Goal: Register for event/course

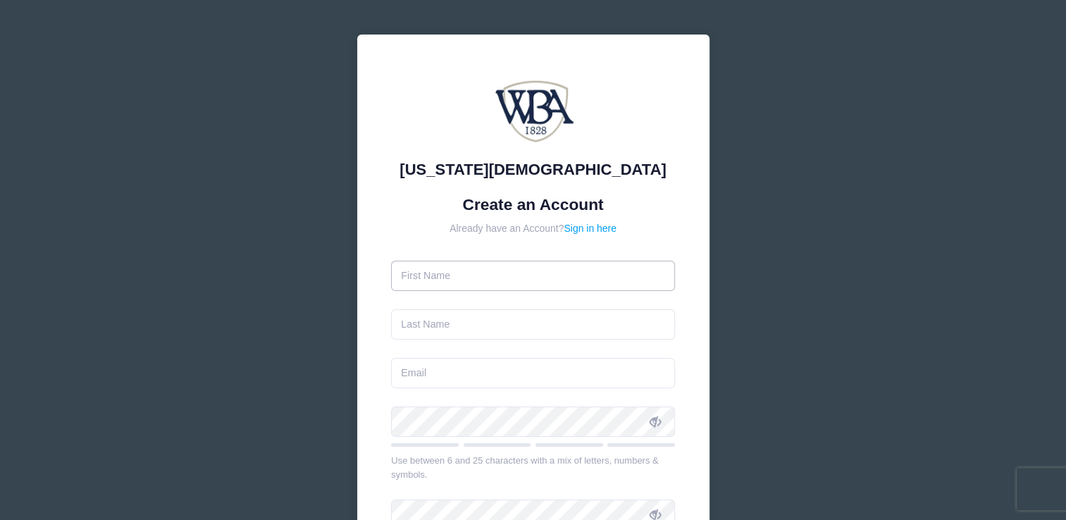
click at [397, 272] on input "text" at bounding box center [533, 276] width 284 height 30
type input "Lura"
type input "Ware"
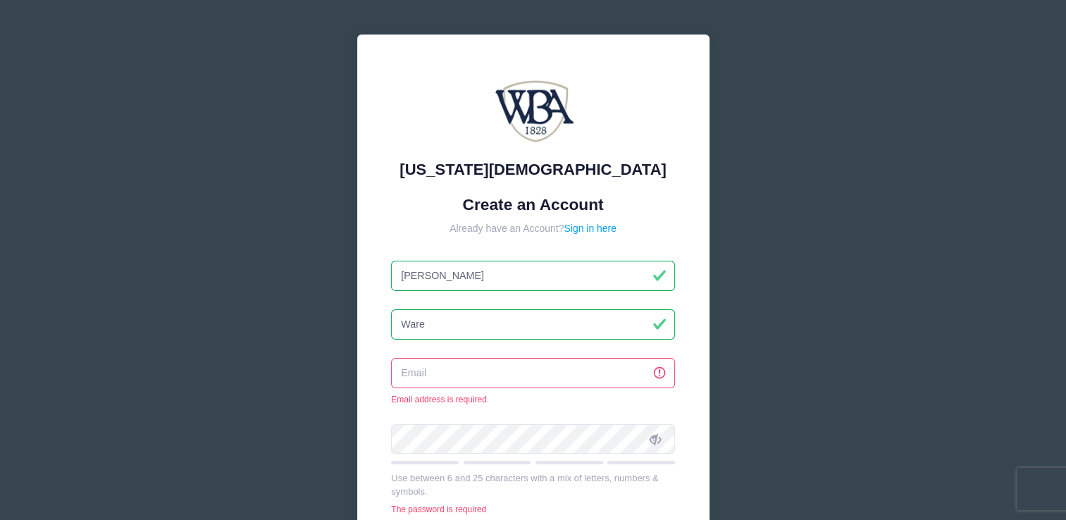
click at [416, 371] on input "email" at bounding box center [533, 373] width 284 height 30
type input "[EMAIL_ADDRESS][DOMAIN_NAME]"
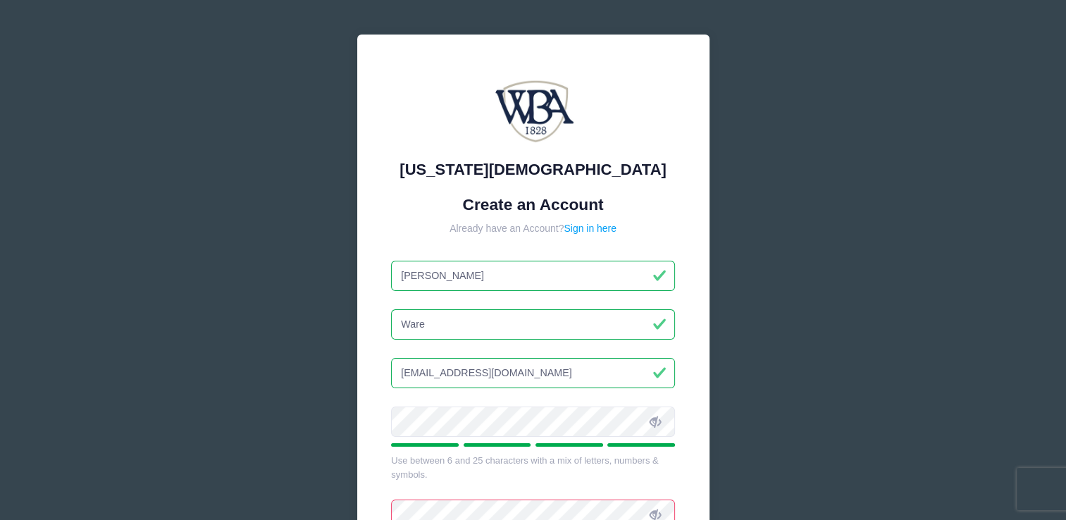
click at [655, 420] on icon at bounding box center [655, 421] width 11 height 11
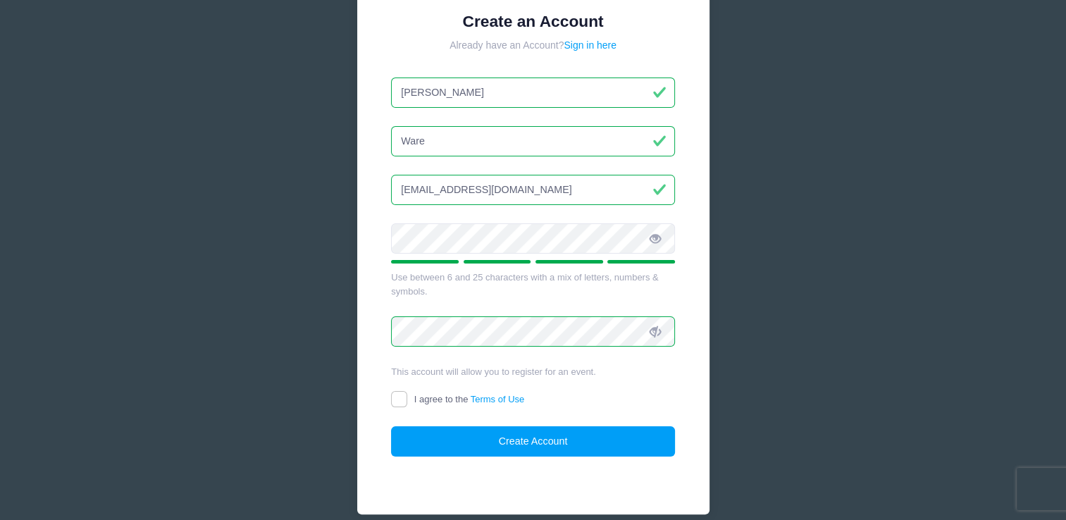
scroll to position [211, 0]
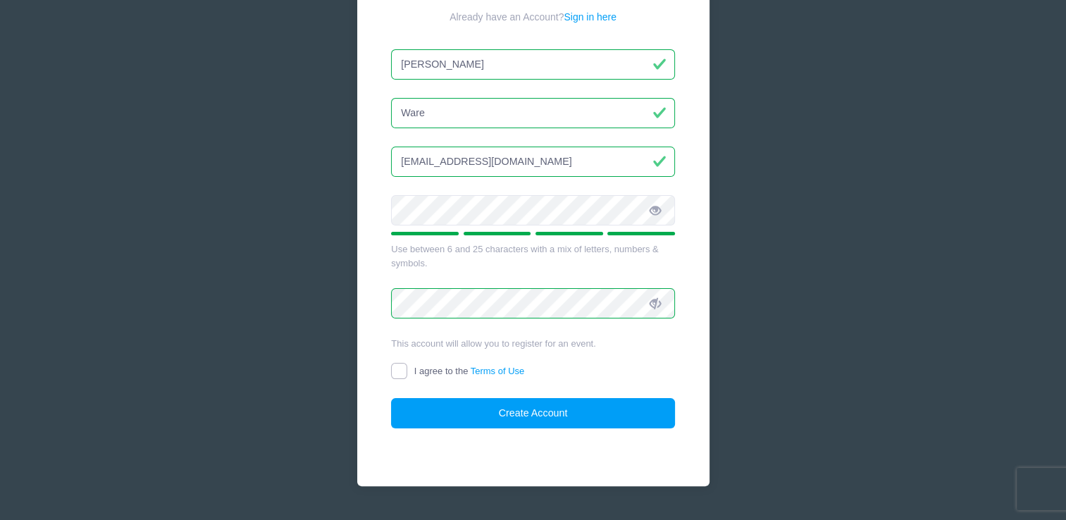
click at [399, 368] on input "I agree to the Terms of Use" at bounding box center [399, 371] width 16 height 16
checkbox input "true"
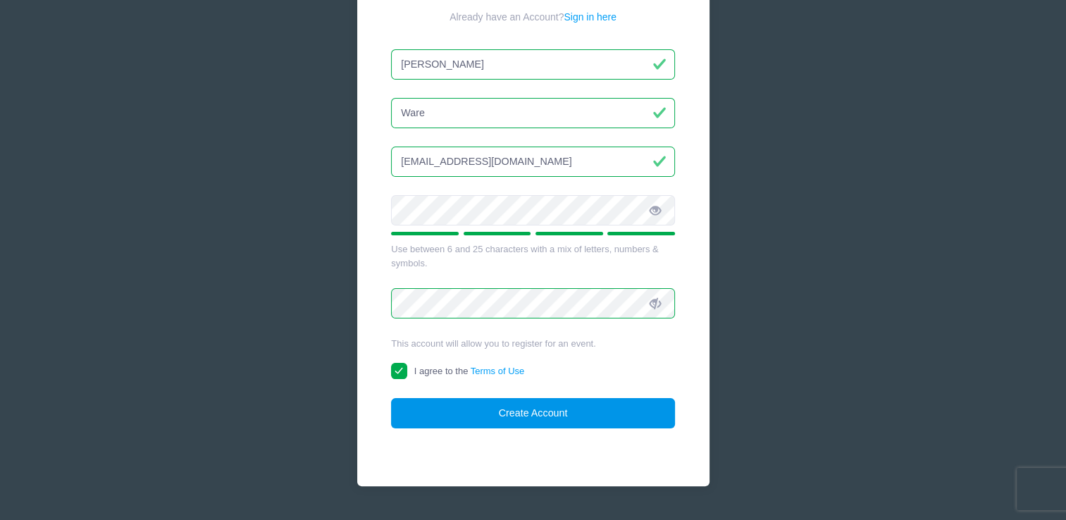
click at [516, 407] on button "Create Account" at bounding box center [533, 413] width 284 height 30
click at [535, 410] on button "Create Account" at bounding box center [533, 413] width 284 height 30
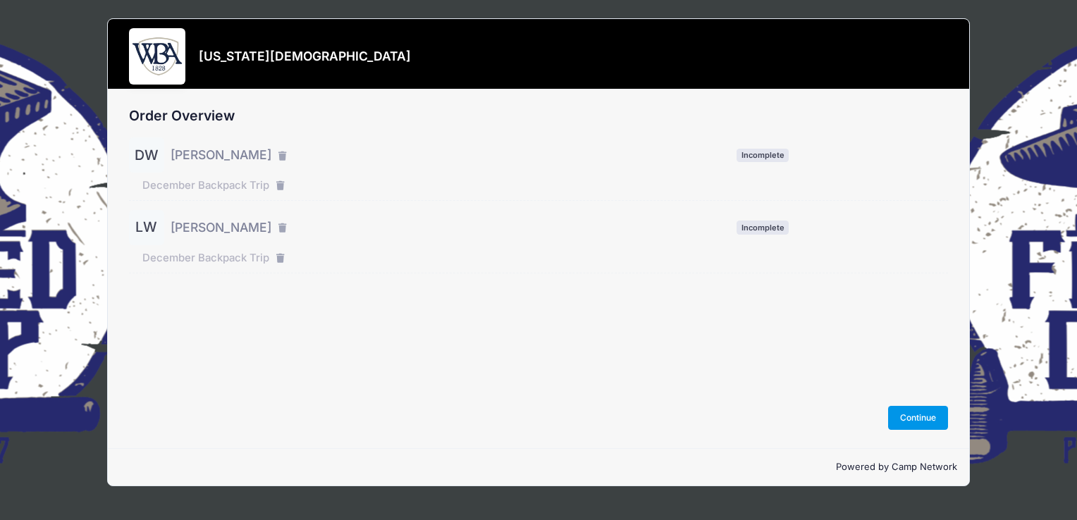
click at [911, 419] on button "Continue" at bounding box center [918, 418] width 61 height 24
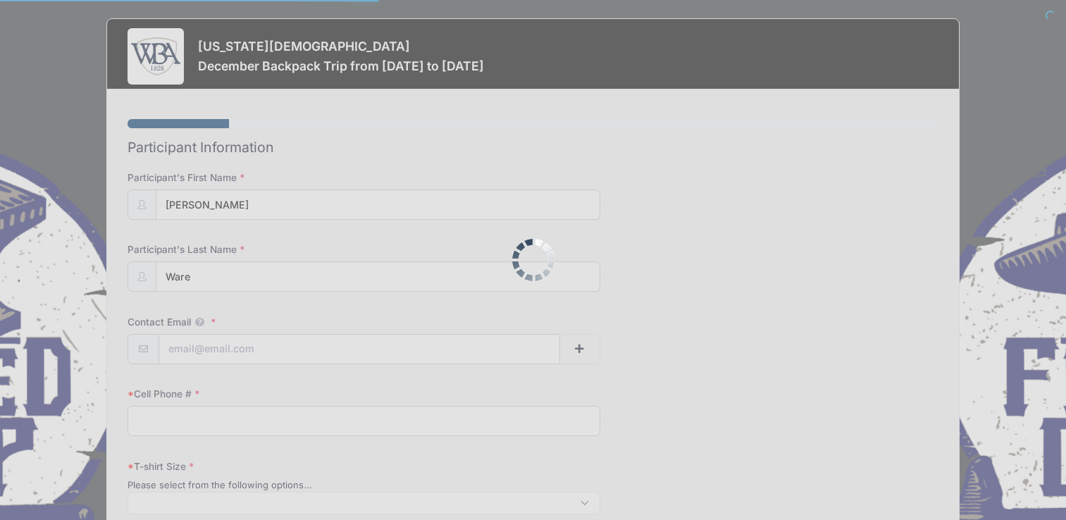
select select
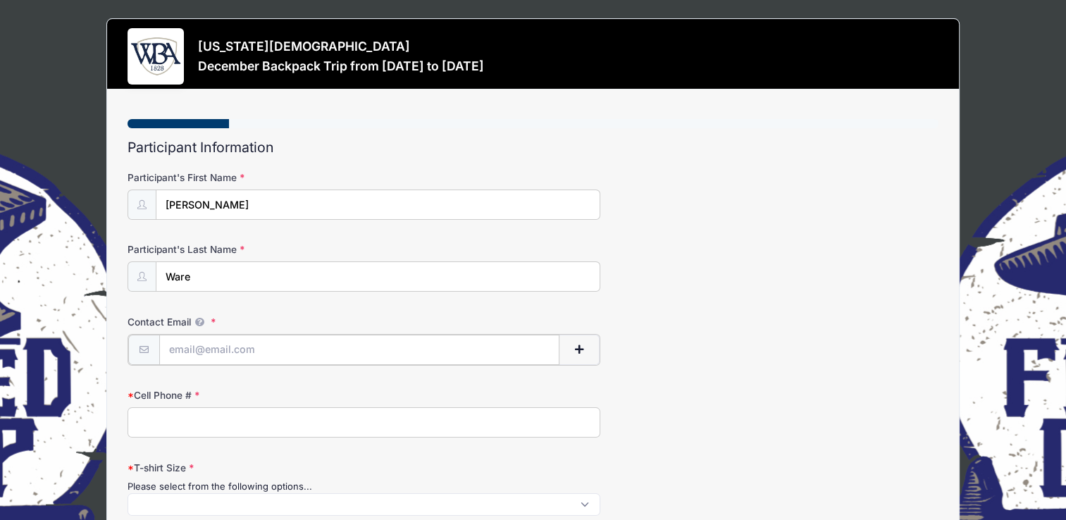
drag, startPoint x: 168, startPoint y: 344, endPoint x: 261, endPoint y: 345, distance: 93.0
click at [261, 345] on input "Contact Email" at bounding box center [359, 350] width 401 height 30
drag, startPoint x: 194, startPoint y: 347, endPoint x: 230, endPoint y: 348, distance: 35.9
click at [130, 346] on div "dua" at bounding box center [364, 350] width 473 height 32
type input "knotware46@gmail.com"
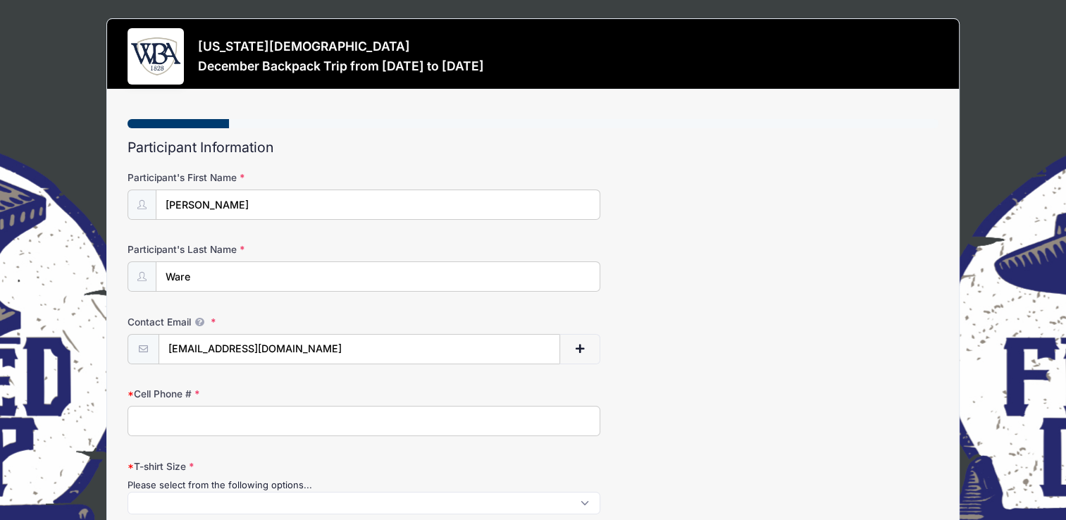
click at [144, 421] on input "Cell Phone #" at bounding box center [364, 421] width 473 height 30
type input "7348502132"
click at [152, 498] on span at bounding box center [364, 503] width 473 height 23
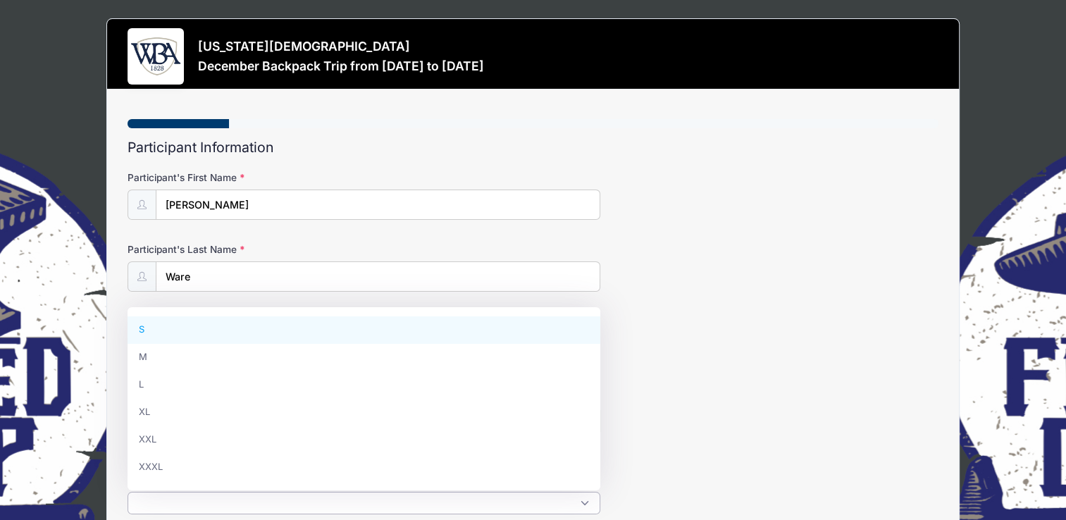
scroll to position [1, 0]
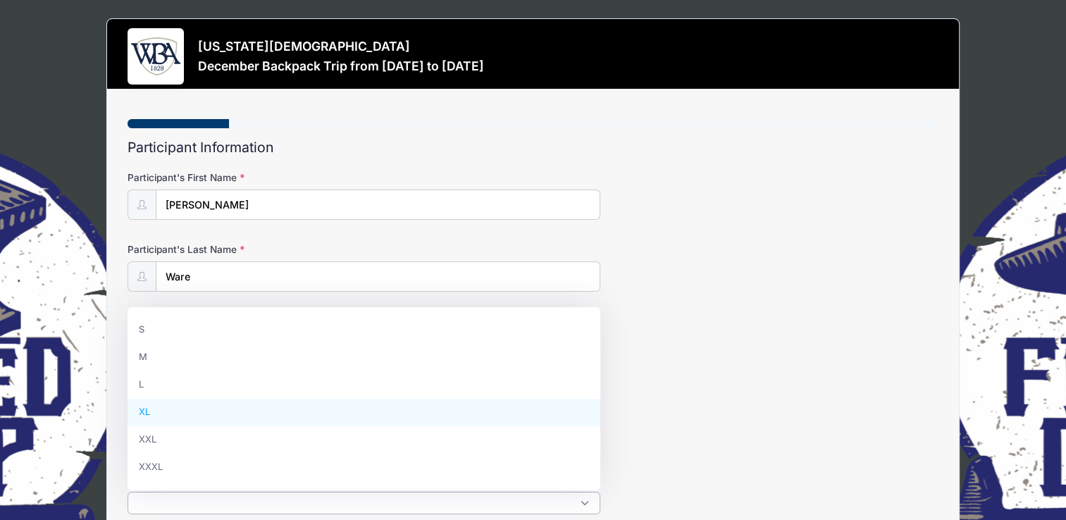
select select "XL"
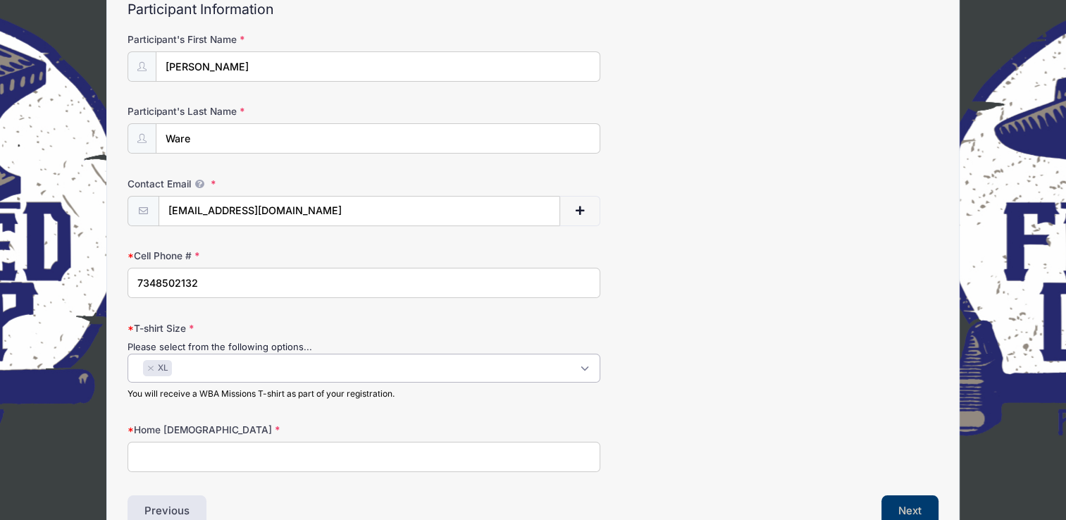
scroll to position [141, 0]
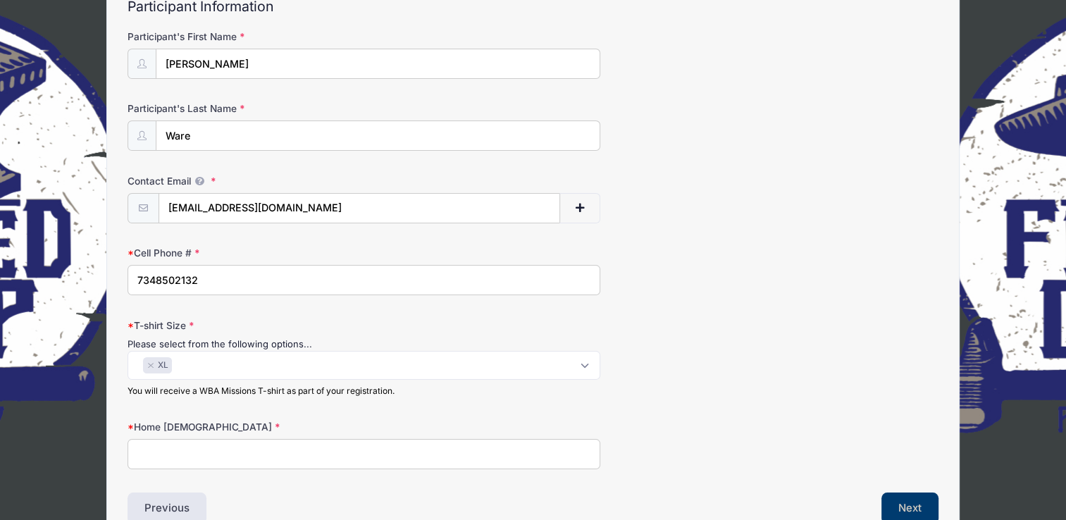
click at [162, 453] on input "Home [DEMOGRAPHIC_DATA]" at bounding box center [364, 454] width 473 height 30
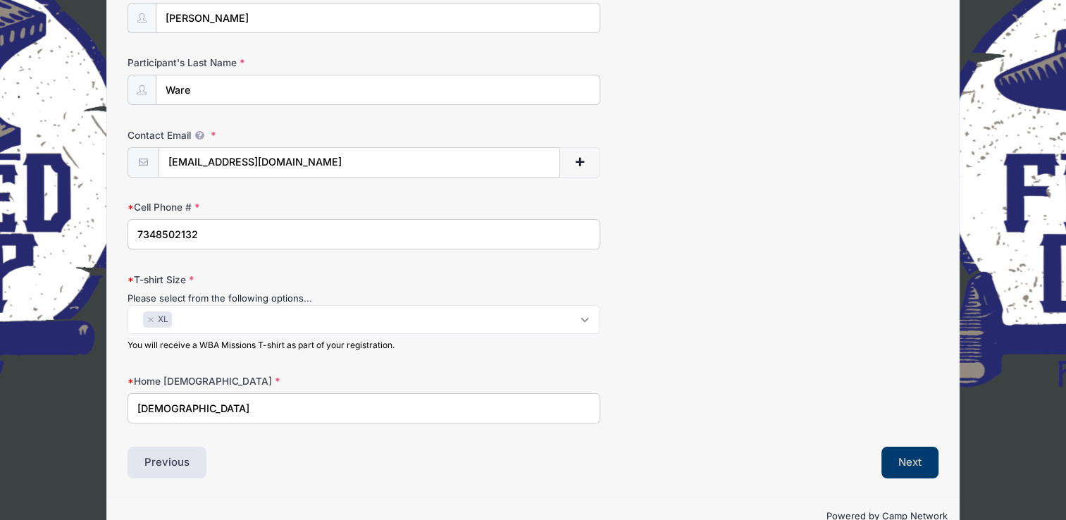
scroll to position [217, 0]
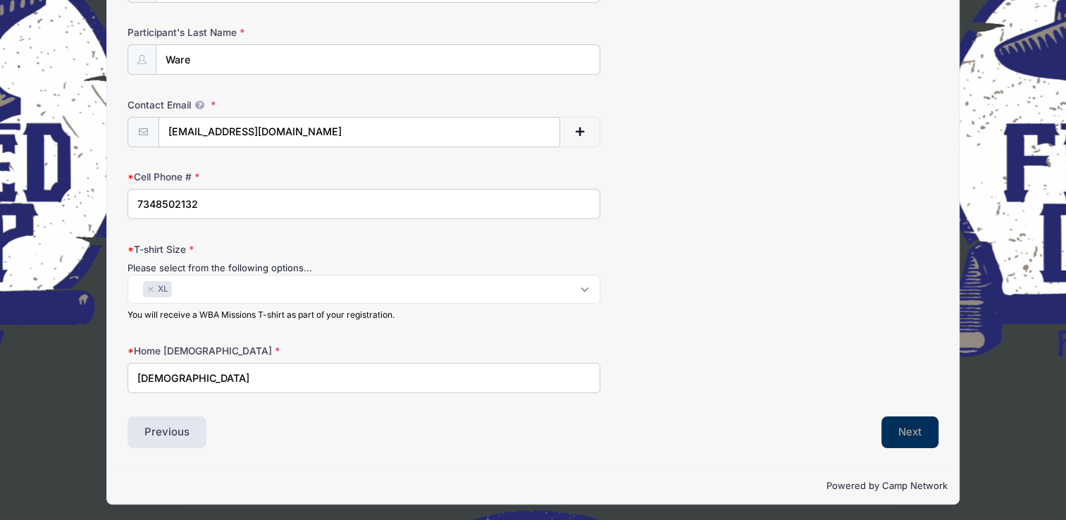
type input "[DEMOGRAPHIC_DATA]"
click at [913, 431] on button "Next" at bounding box center [910, 432] width 57 height 32
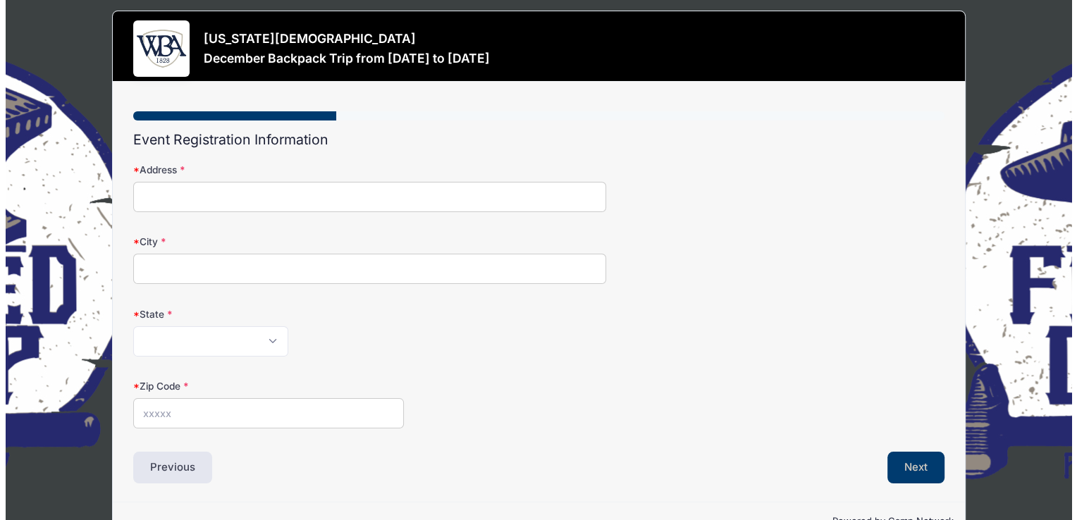
scroll to position [0, 0]
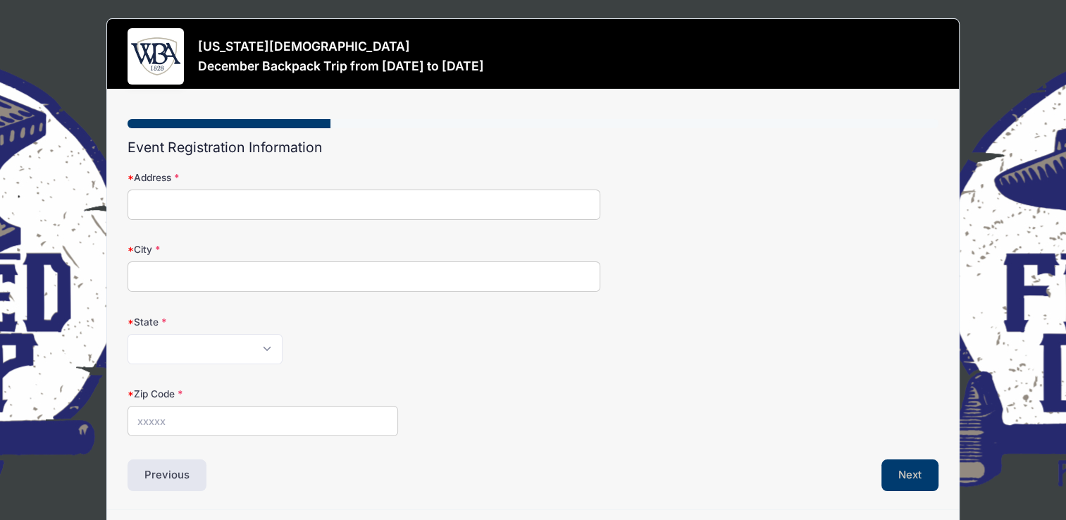
click at [149, 202] on input "Address" at bounding box center [364, 205] width 473 height 30
type input "[STREET_ADDRESS]"
type input "[GEOGRAPHIC_DATA]"
select select "GA"
type input "30642"
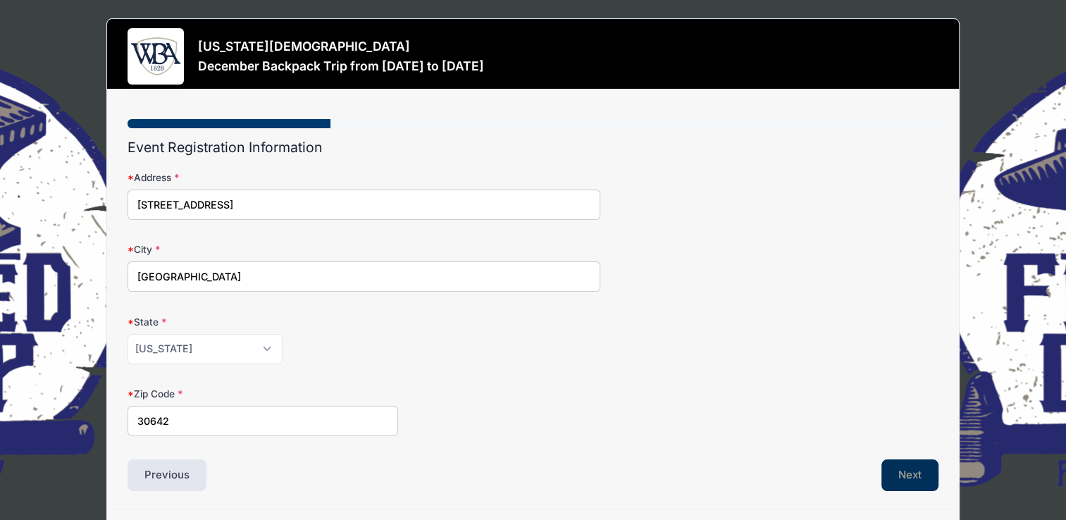
click at [906, 473] on button "Next" at bounding box center [910, 475] width 57 height 32
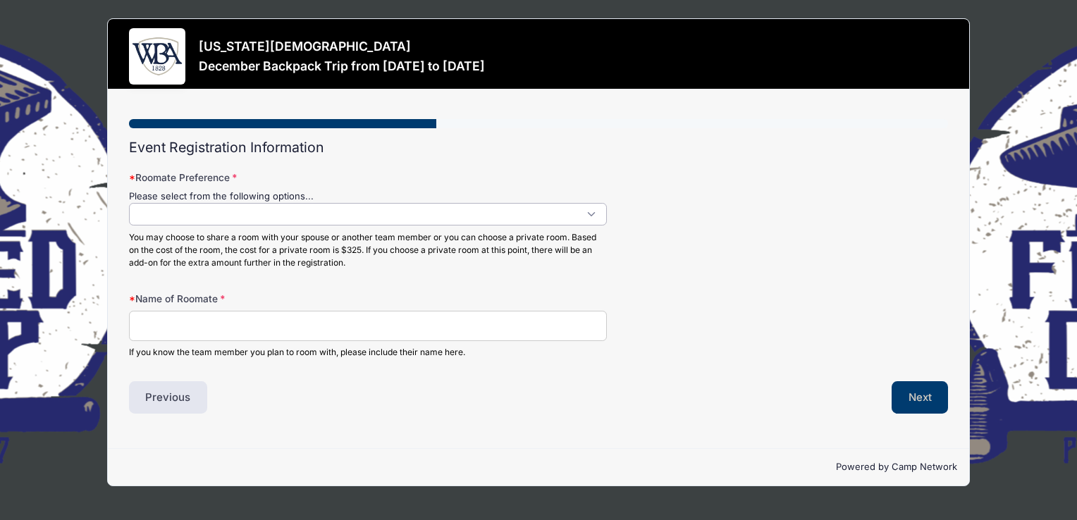
scroll to position [1, 0]
click at [590, 214] on span at bounding box center [368, 214] width 478 height 23
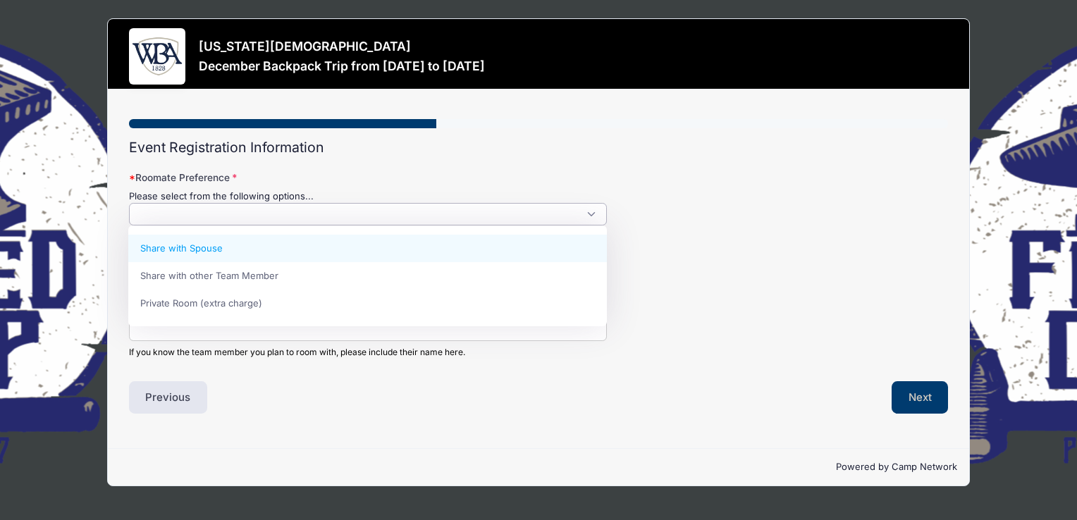
select select "Share with Spouse"
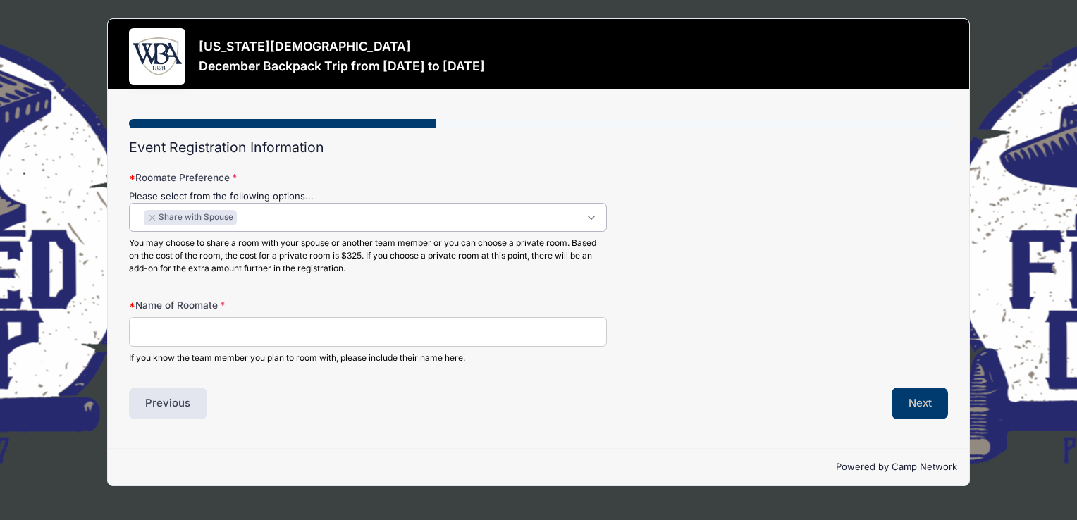
click at [152, 331] on input "Name of Roomate" at bounding box center [368, 332] width 478 height 30
type input "[PERSON_NAME]"
click at [919, 395] on button "Next" at bounding box center [919, 404] width 57 height 32
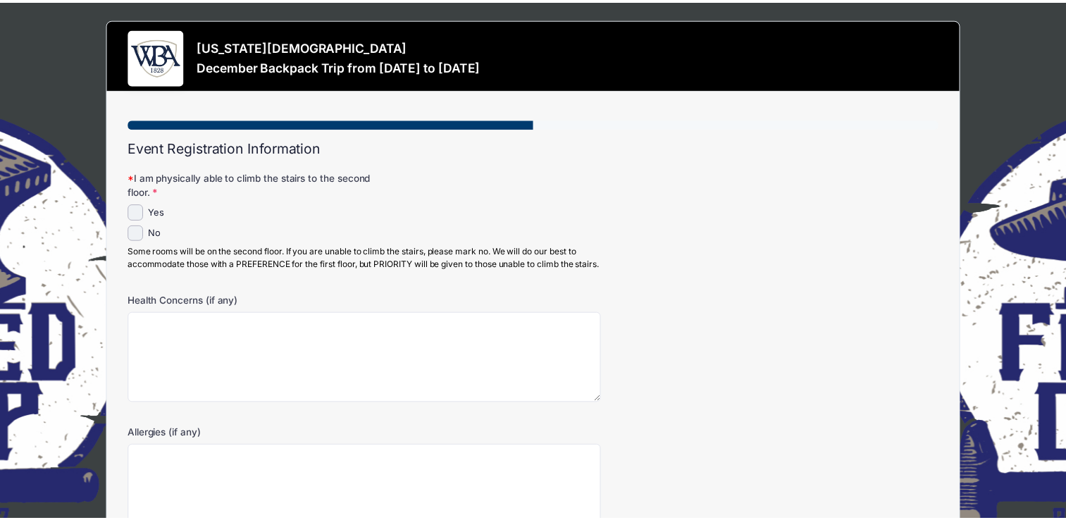
scroll to position [0, 0]
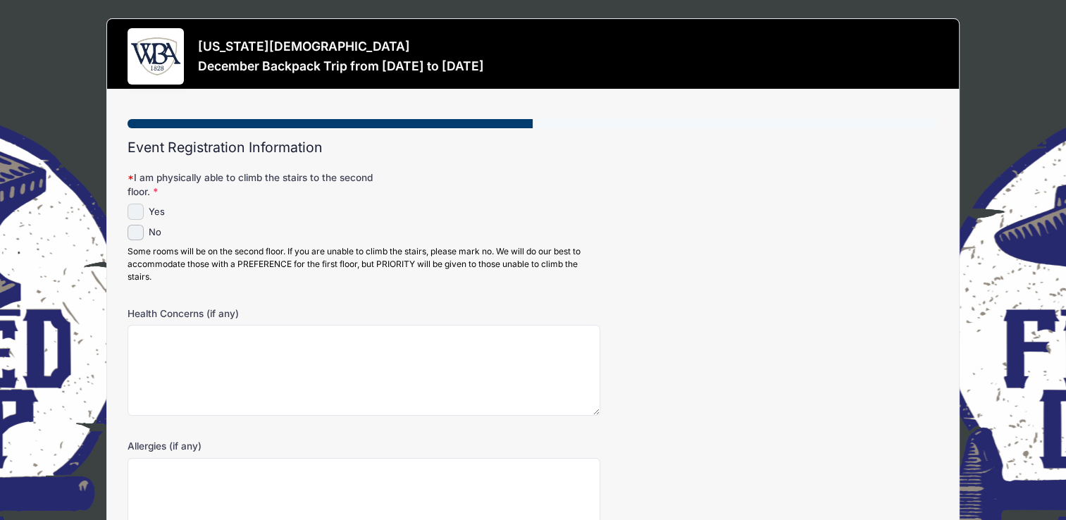
click at [133, 210] on input "Yes" at bounding box center [136, 212] width 16 height 16
checkbox input "true"
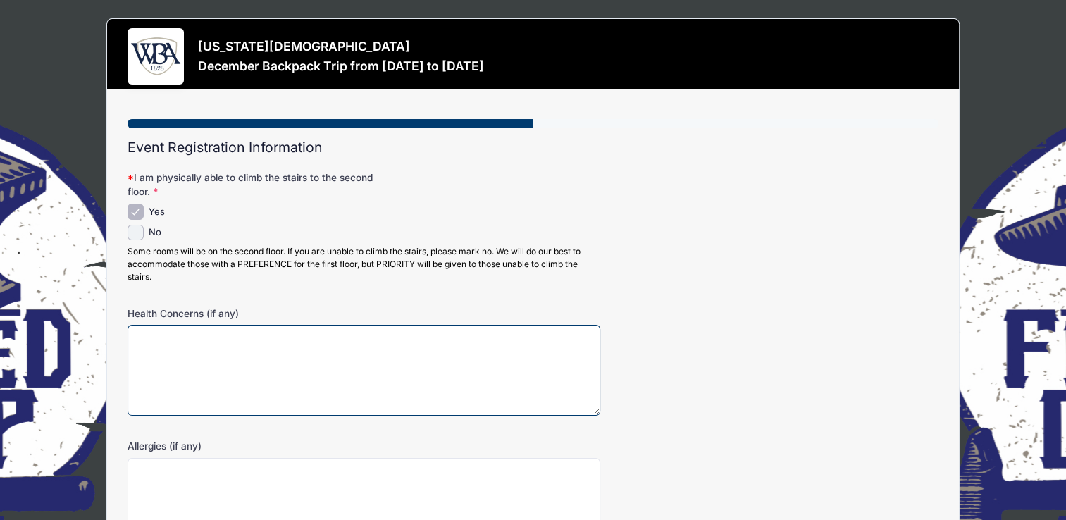
click at [149, 338] on textarea "Health Concerns (if any)" at bounding box center [364, 370] width 473 height 91
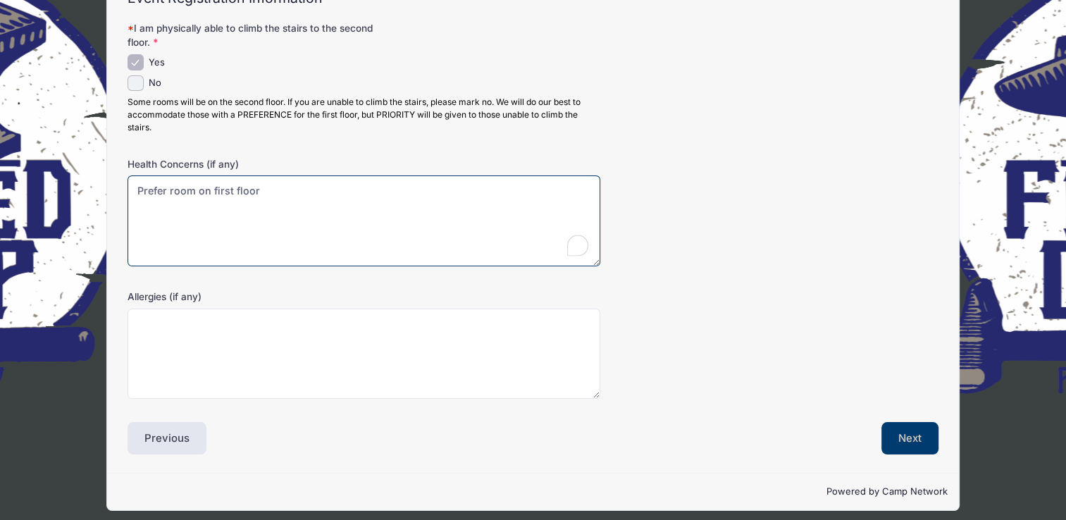
scroll to position [156, 0]
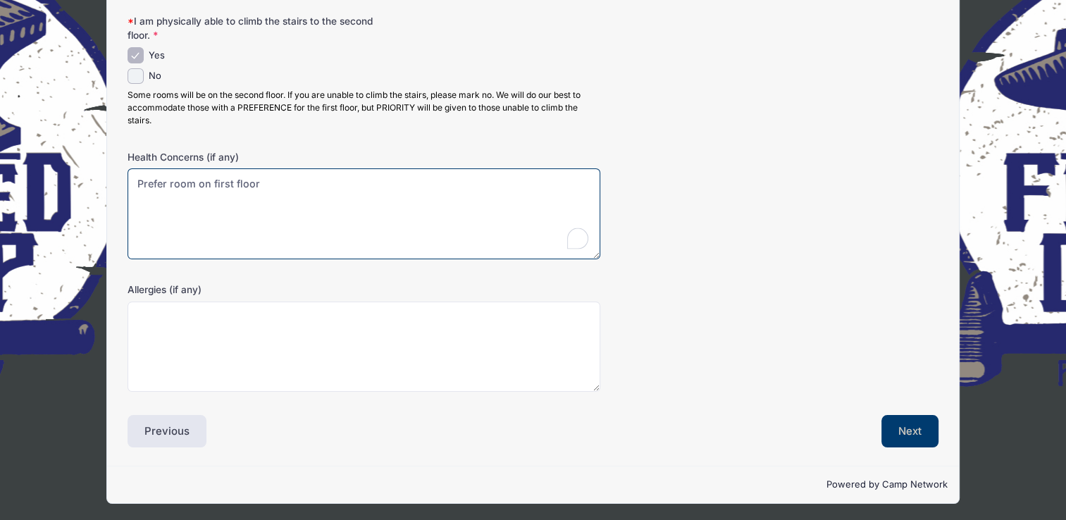
type textarea "Prefer room on first floor"
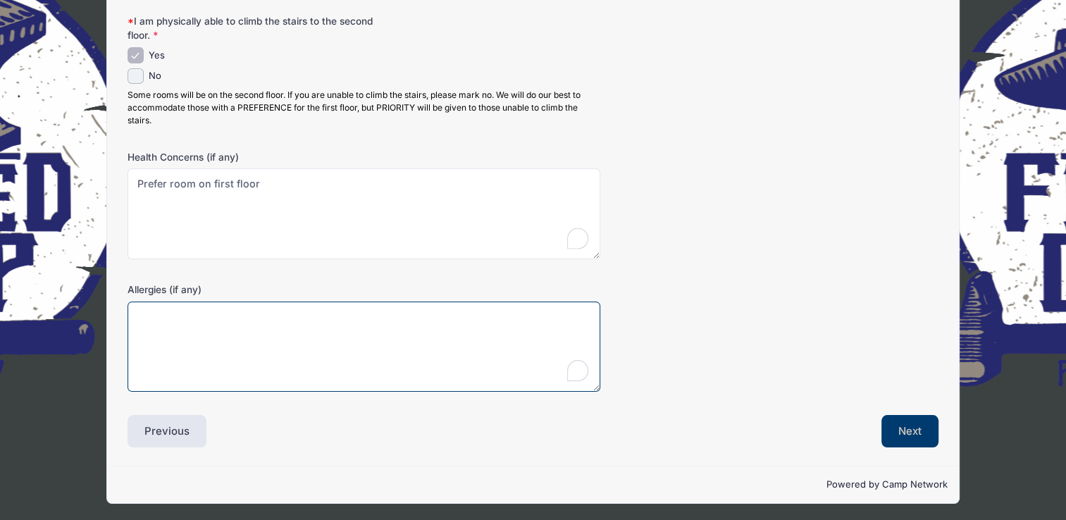
click at [147, 321] on textarea "Allergies (if any)" at bounding box center [364, 347] width 473 height 91
type textarea "n"
type textarea "Seasonal"
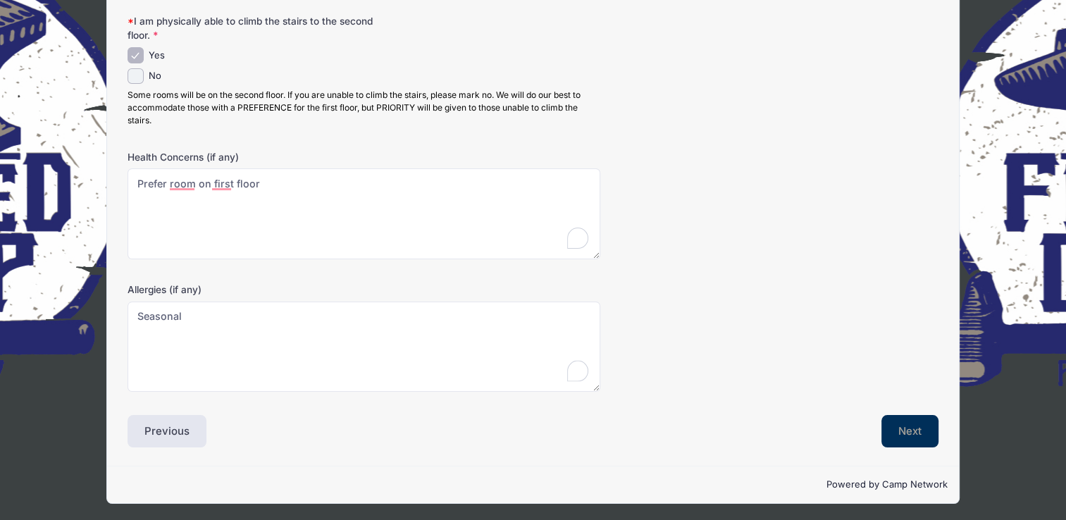
click at [902, 427] on button "Next" at bounding box center [910, 431] width 57 height 32
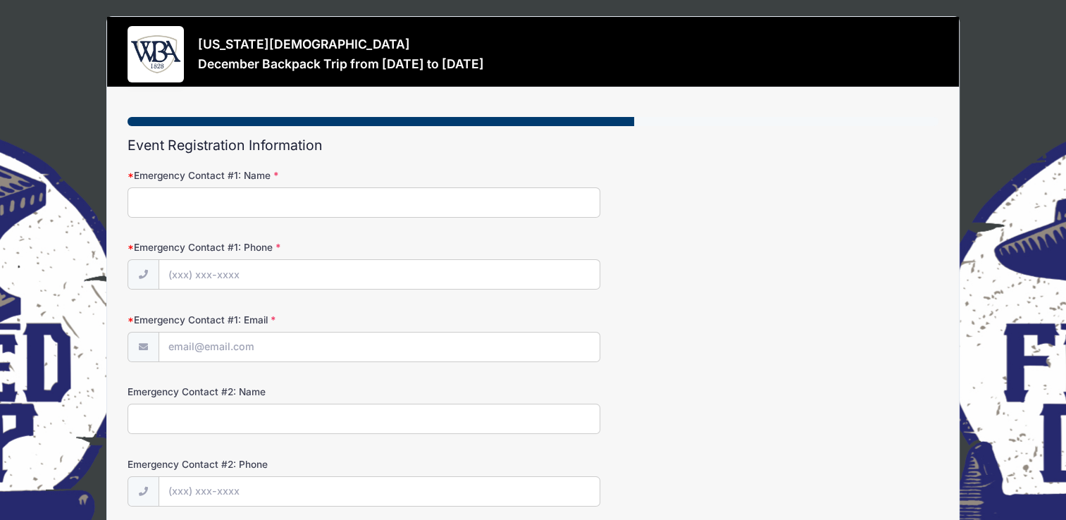
scroll to position [0, 0]
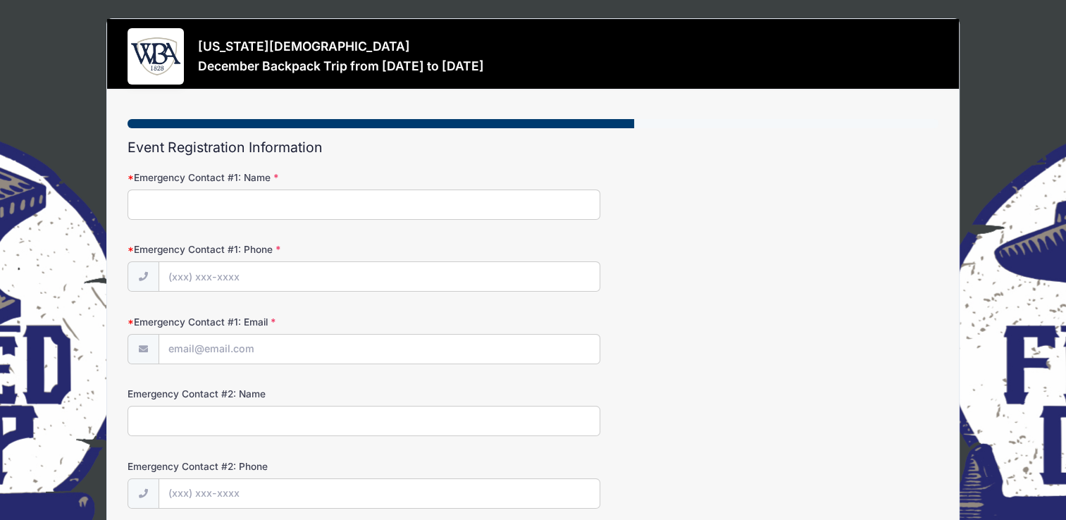
click at [141, 204] on input "Emergency Contact #1: Name" at bounding box center [364, 205] width 473 height 30
type input "Lura Ware"
click at [183, 269] on input "Emergency Contact #1: Phone" at bounding box center [379, 277] width 441 height 30
type input "(404) 583-6531"
click at [171, 349] on input "Emergency Contact #1: Email" at bounding box center [379, 350] width 441 height 30
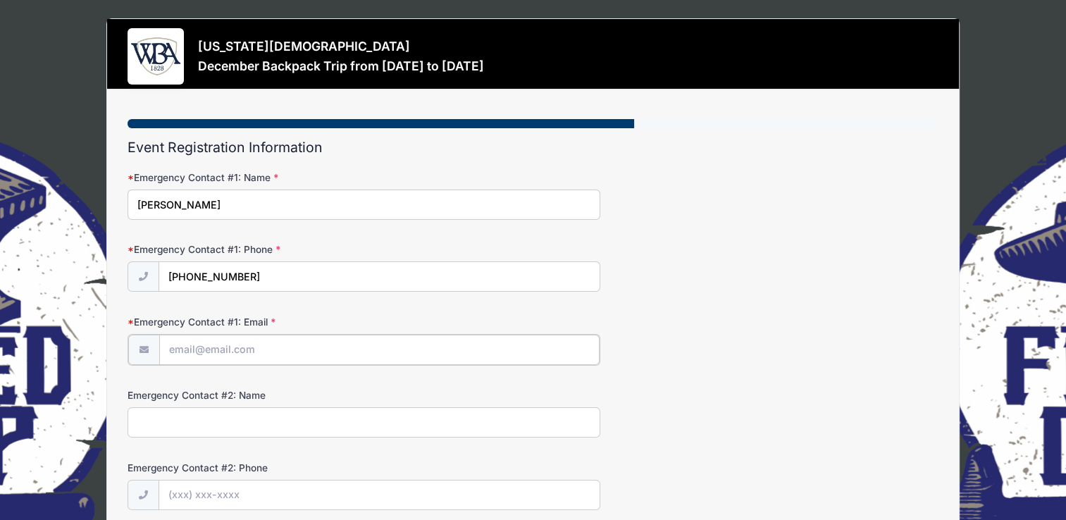
type input "[EMAIL_ADDRESS][DOMAIN_NAME]"
click at [152, 421] on input "Emergency Contact #2: Name" at bounding box center [364, 421] width 473 height 30
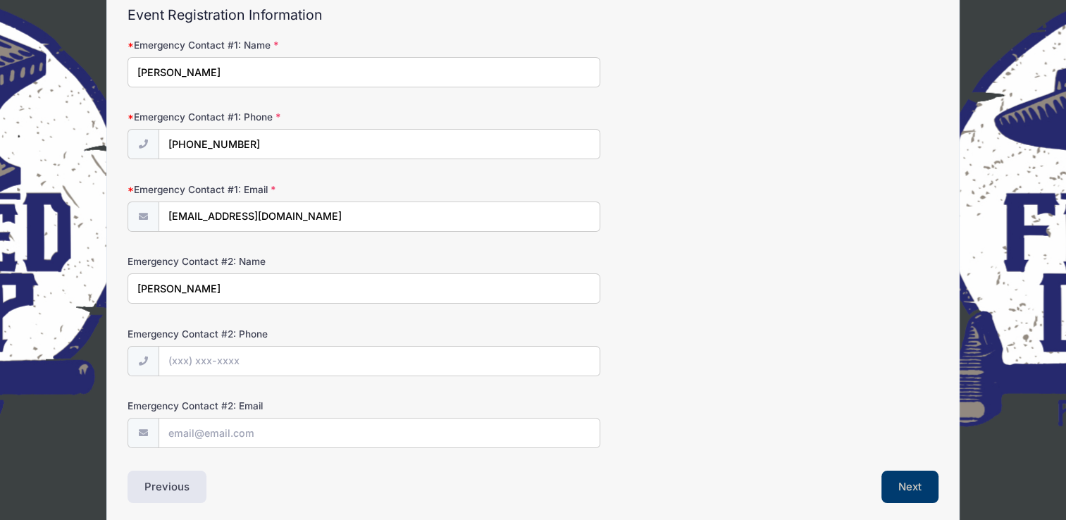
scroll to position [141, 0]
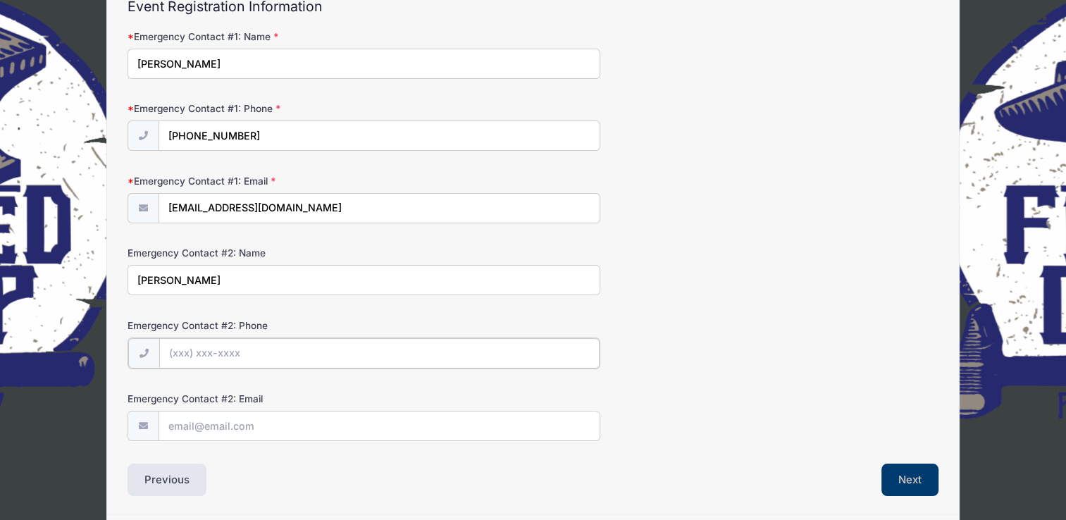
drag, startPoint x: 168, startPoint y: 342, endPoint x: 175, endPoint y: 350, distance: 10.0
click at [168, 342] on input "Emergency Contact #2: Phone" at bounding box center [379, 353] width 441 height 30
click at [214, 278] on input "Mandy Martine" at bounding box center [364, 280] width 473 height 30
type input "Mandy Martins"
click at [171, 352] on input "Emergency Contact #2: Phone" at bounding box center [379, 353] width 441 height 30
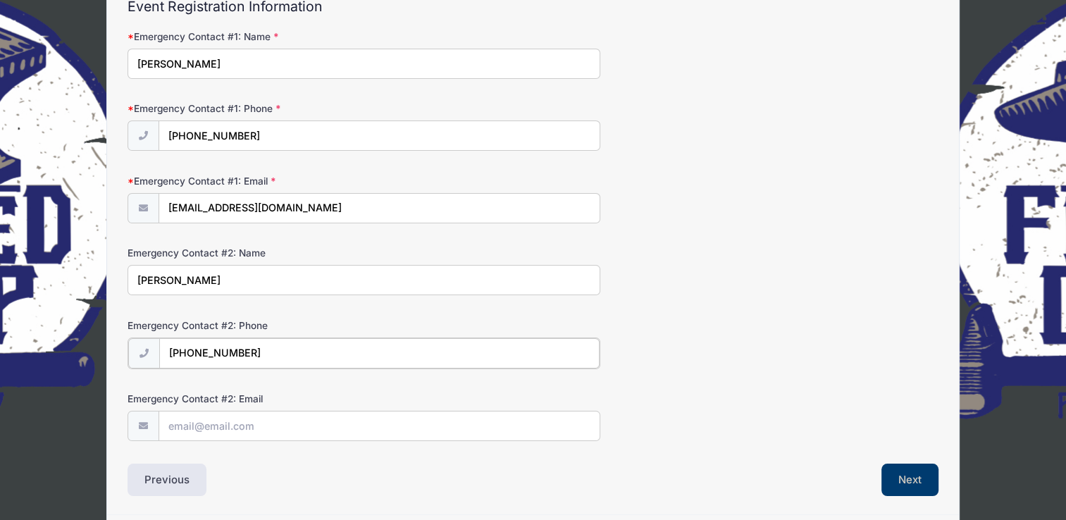
type input "(423) 748-0611"
click at [175, 424] on input "Emergency Contact #2: Email" at bounding box center [379, 425] width 441 height 30
type input "awareisshe@gmail.com"
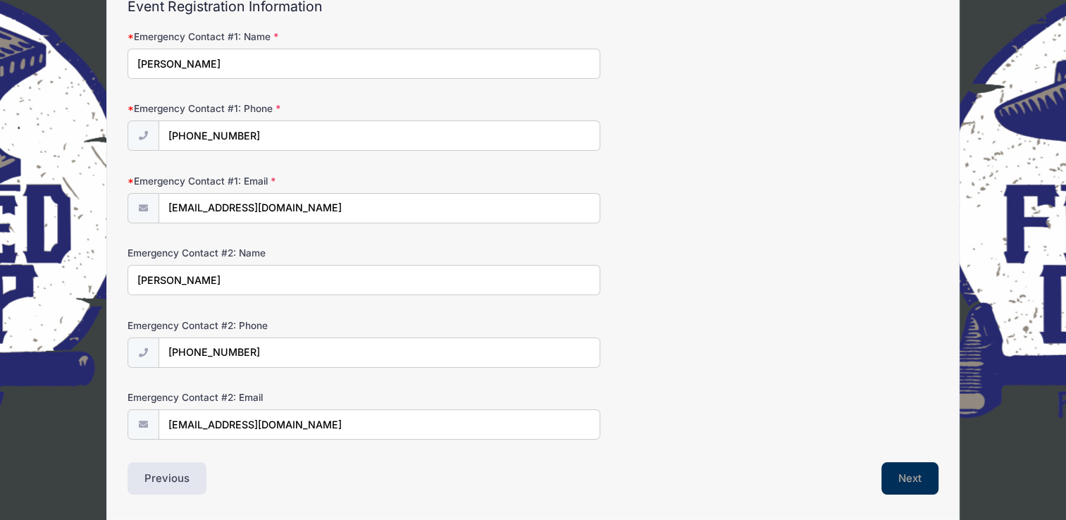
click at [896, 478] on button "Next" at bounding box center [910, 478] width 57 height 32
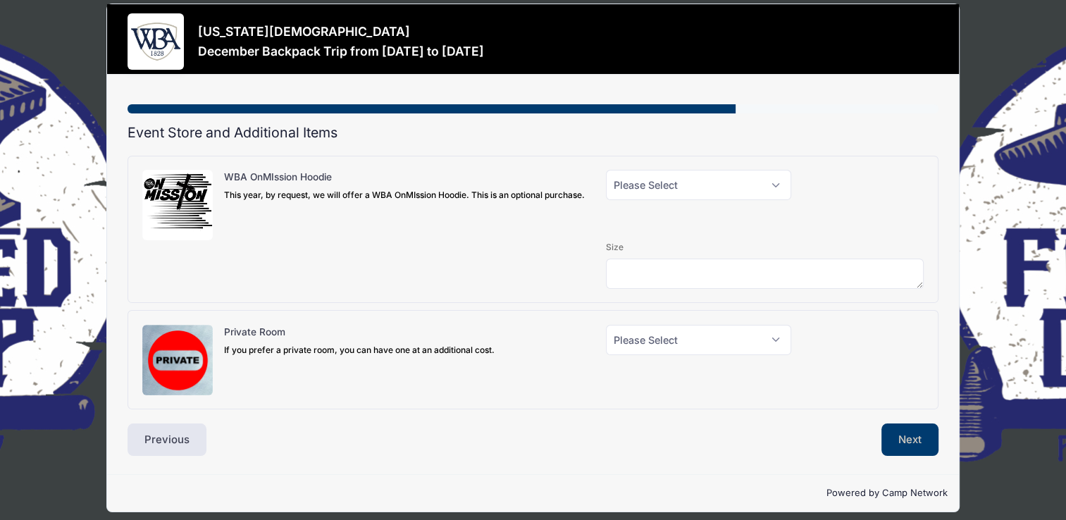
scroll to position [0, 0]
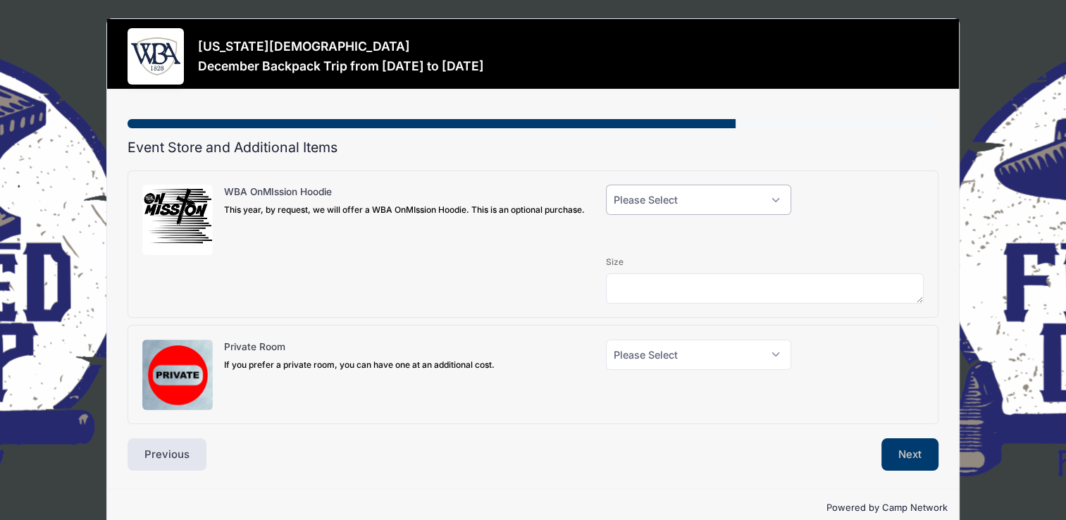
click at [774, 200] on select "Please Select Yes (+$40.00) No" at bounding box center [698, 200] width 185 height 30
select select "0"
click at [606, 185] on select "Please Select Yes (+$40.00) No" at bounding box center [698, 200] width 185 height 30
click at [775, 354] on select "Please Select Yes (+$150.00) No" at bounding box center [698, 355] width 185 height 30
click at [514, 409] on div "Private Room If you prefer a private room, you can have one at an additional co…" at bounding box center [367, 375] width 464 height 70
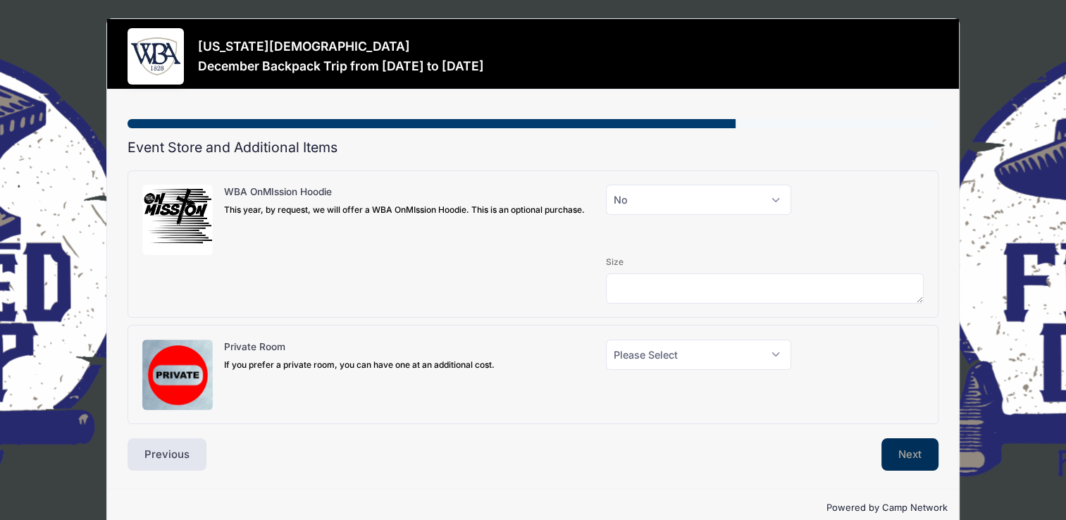
click at [896, 454] on button "Next" at bounding box center [910, 454] width 57 height 32
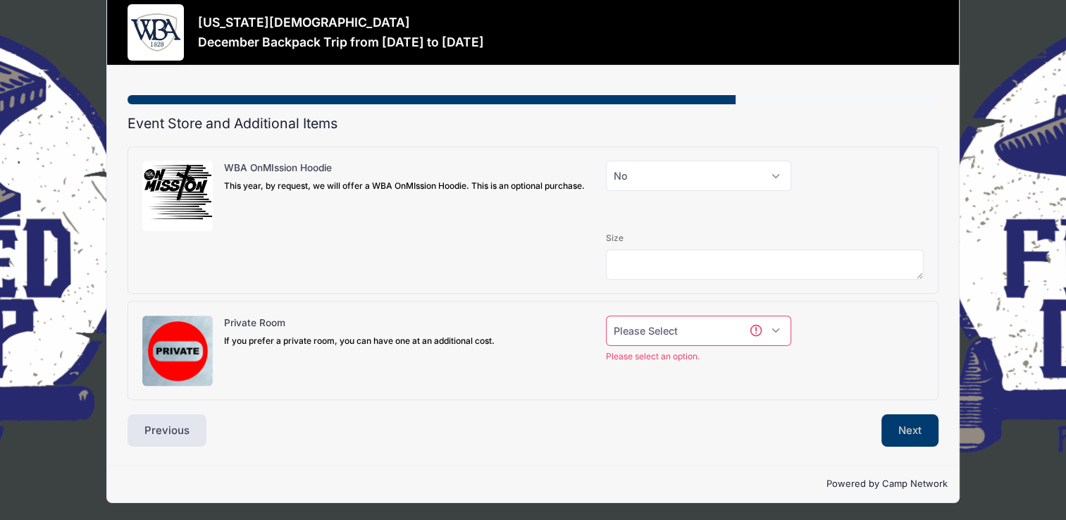
click at [773, 330] on select "Please Select Yes (+$150.00) No" at bounding box center [698, 331] width 185 height 30
select select "0"
click at [606, 316] on select "Please Select Yes (+$150.00) No" at bounding box center [698, 331] width 185 height 30
click at [901, 432] on button "Next" at bounding box center [910, 430] width 57 height 32
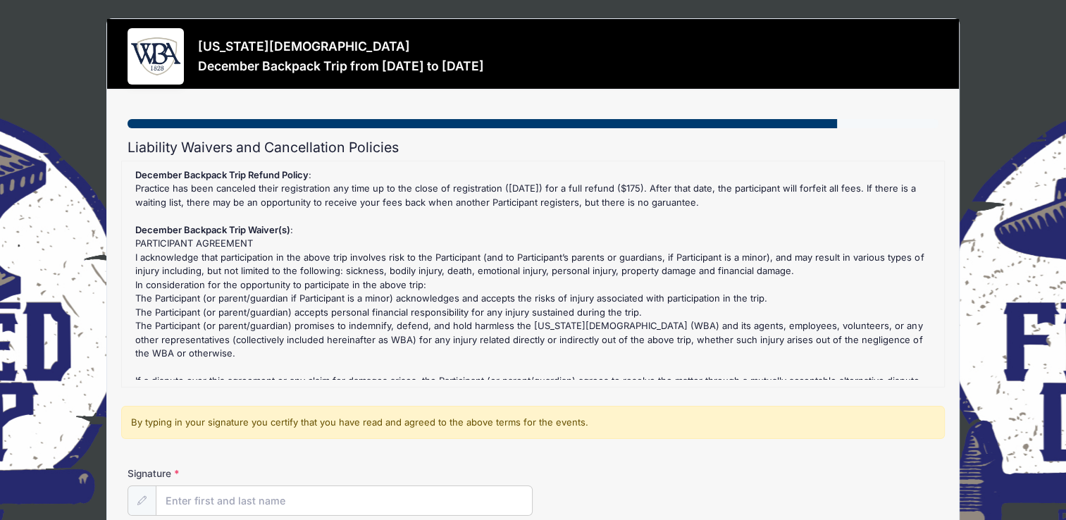
scroll to position [142, 0]
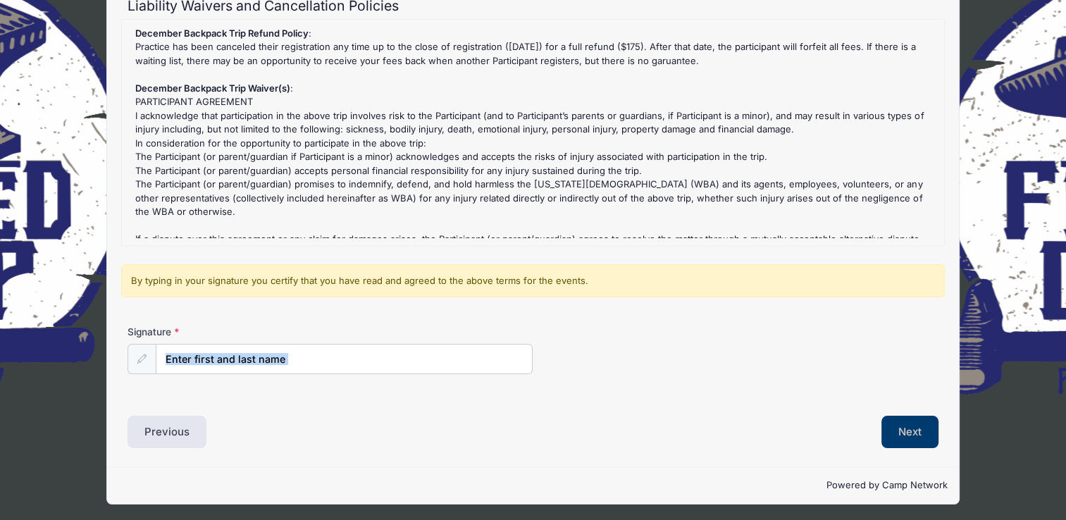
drag, startPoint x: 318, startPoint y: 556, endPoint x: 306, endPoint y: 556, distance: 12.0
click at [306, 378] on html "Processing Request Please wait... Processing Request Please wait... Processing …" at bounding box center [533, 118] width 1066 height 520
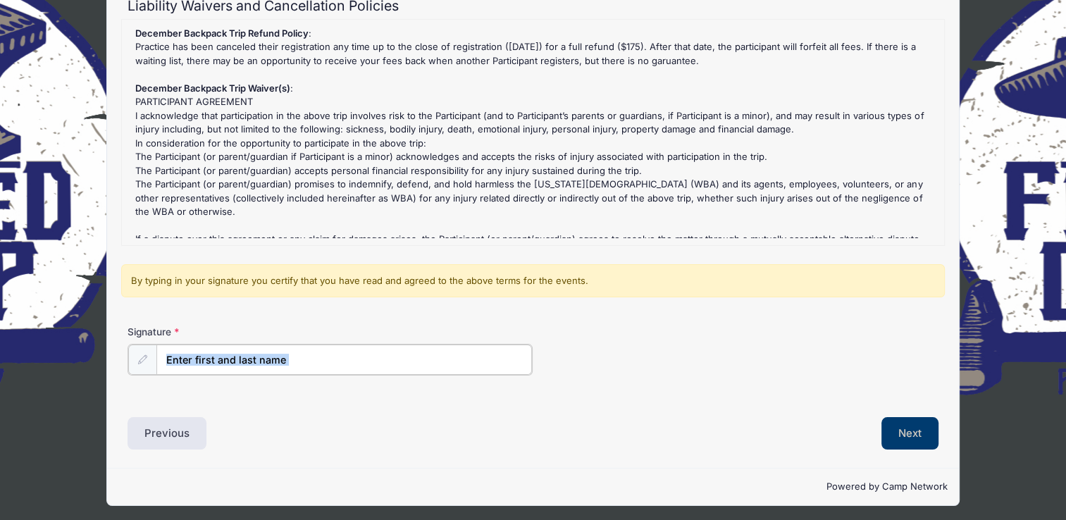
click at [163, 363] on input "Signature" at bounding box center [344, 360] width 376 height 30
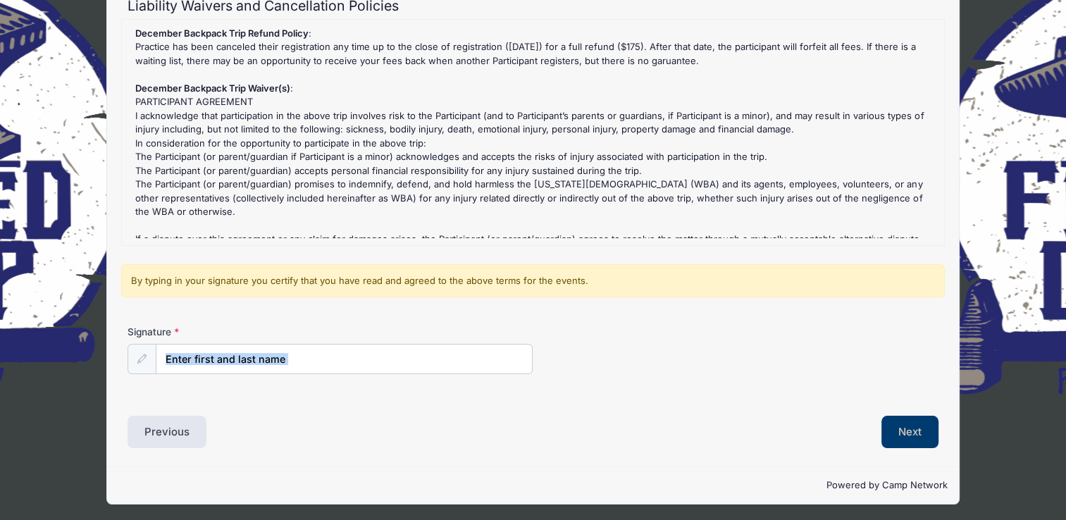
click at [178, 328] on label "Signature" at bounding box center [229, 332] width 203 height 14
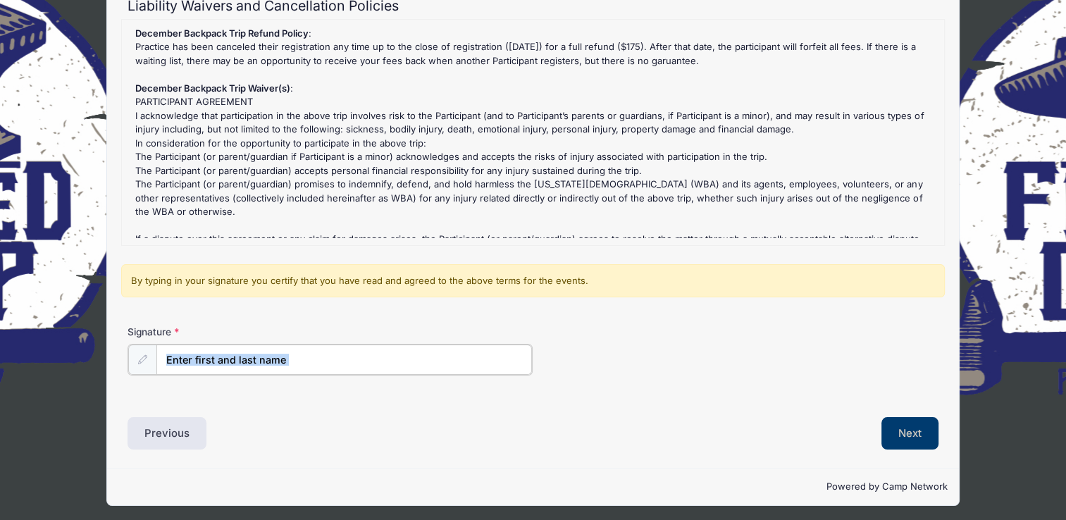
click at [178, 345] on input "Signature" at bounding box center [344, 360] width 376 height 30
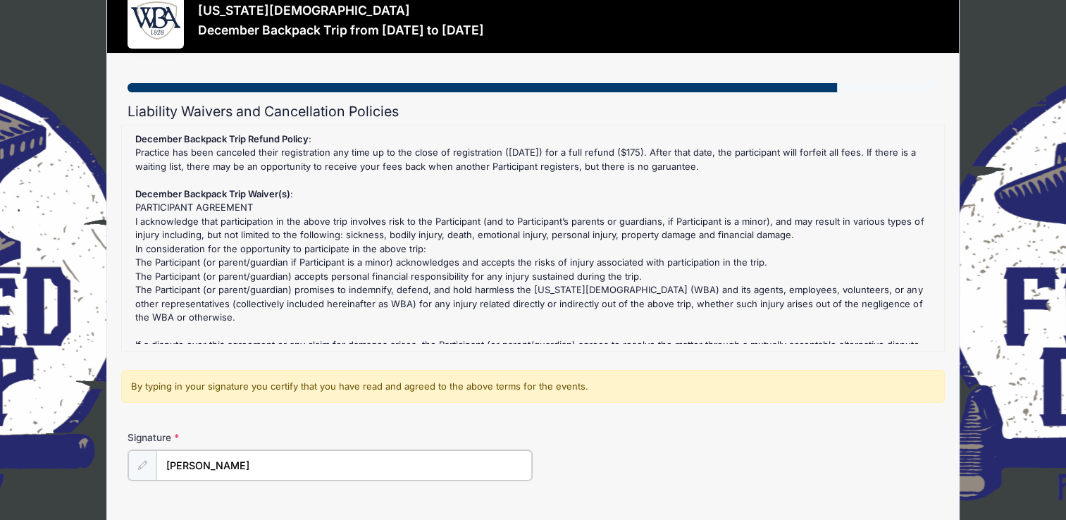
scroll to position [70, 0]
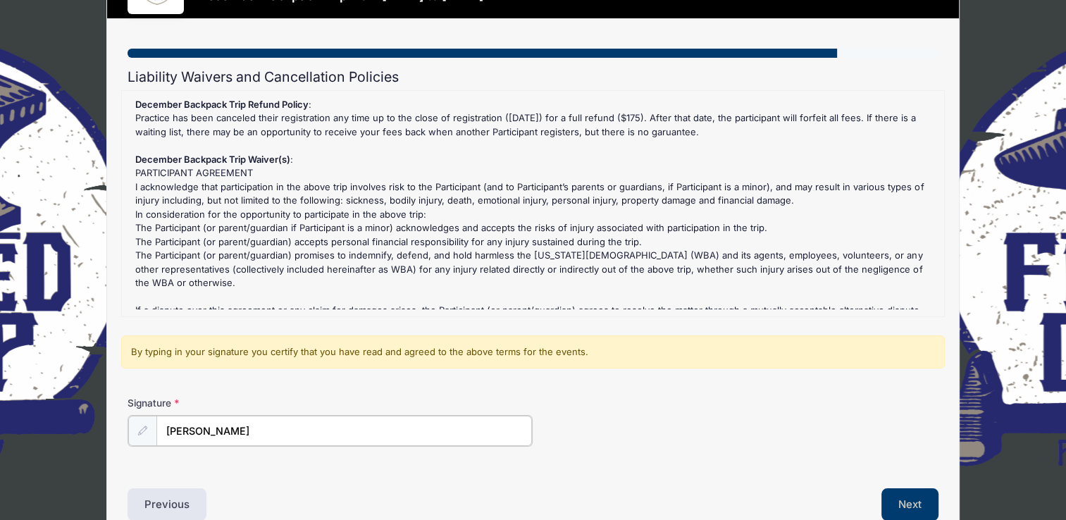
type input "Lura Ware"
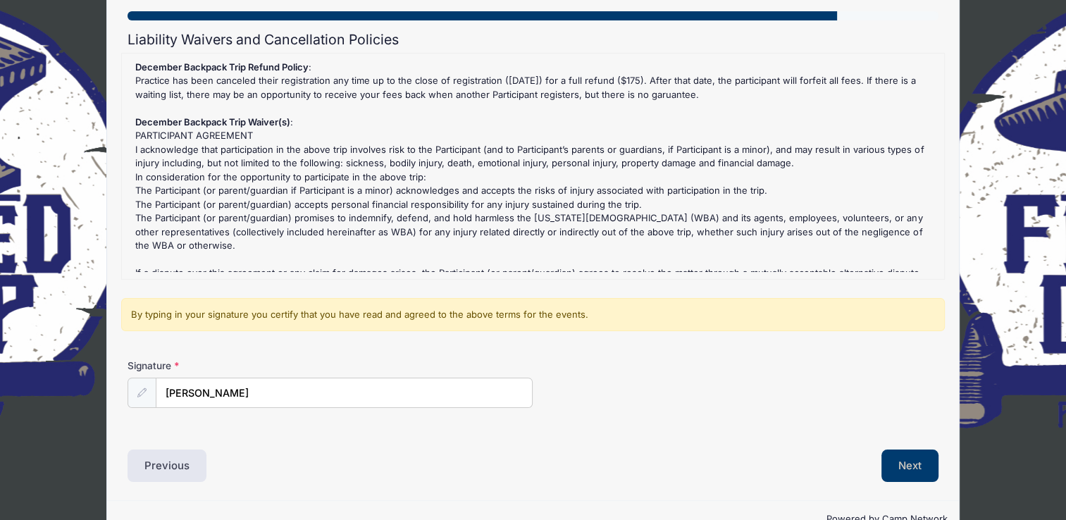
scroll to position [142, 0]
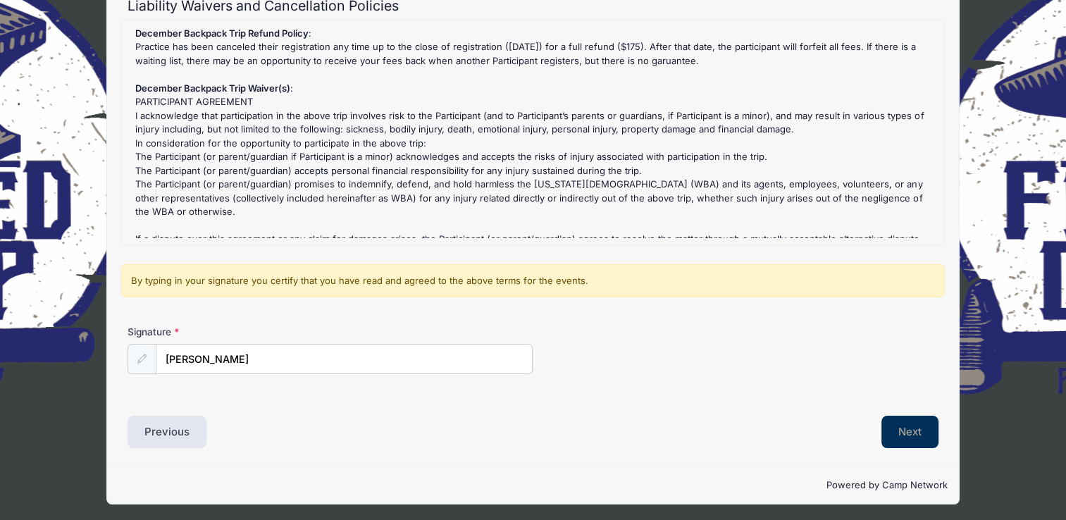
click at [919, 428] on button "Next" at bounding box center [910, 432] width 57 height 32
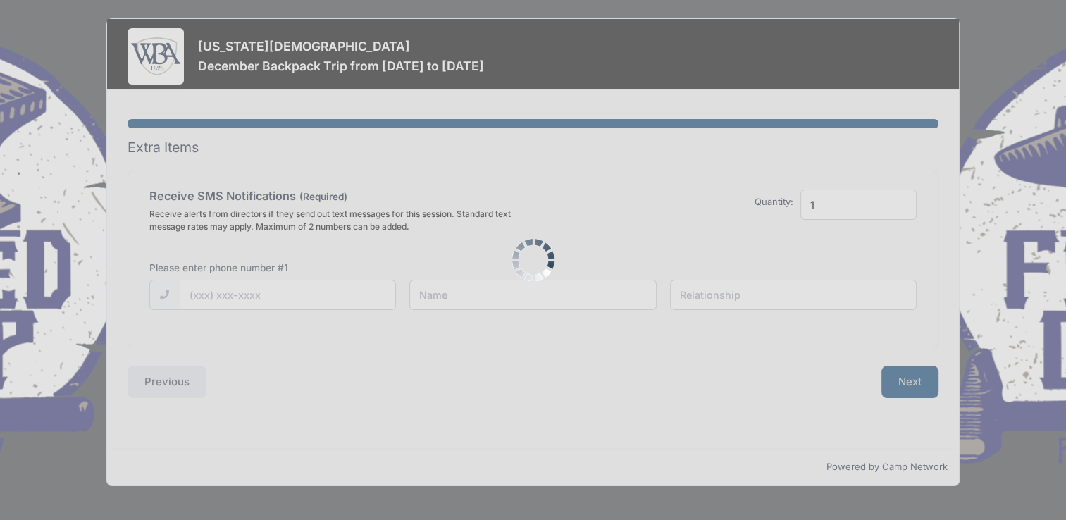
scroll to position [0, 0]
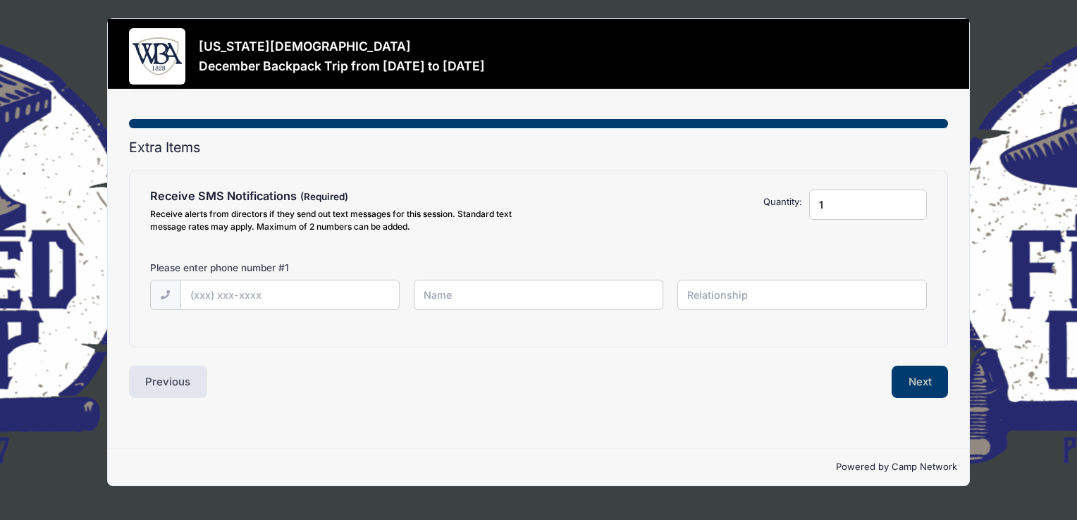
click at [837, 199] on input "1" at bounding box center [868, 205] width 118 height 30
click at [911, 207] on input "1" at bounding box center [868, 205] width 118 height 30
type input "2"
click at [912, 200] on input "2" at bounding box center [868, 205] width 118 height 30
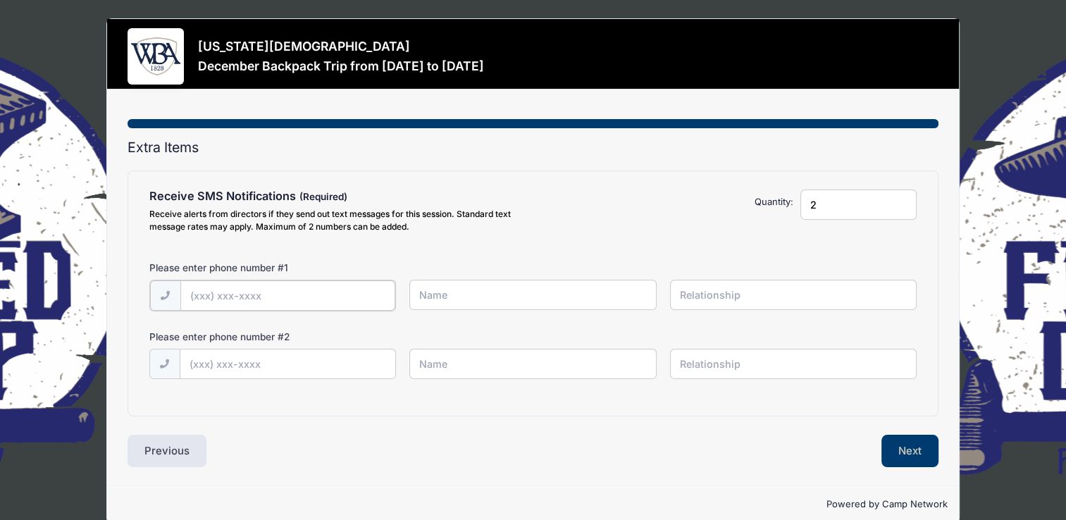
click at [194, 294] on input "text" at bounding box center [287, 295] width 215 height 30
type input "(7"
type input "(404) 583-6531"
click at [433, 295] on input "text" at bounding box center [532, 295] width 247 height 30
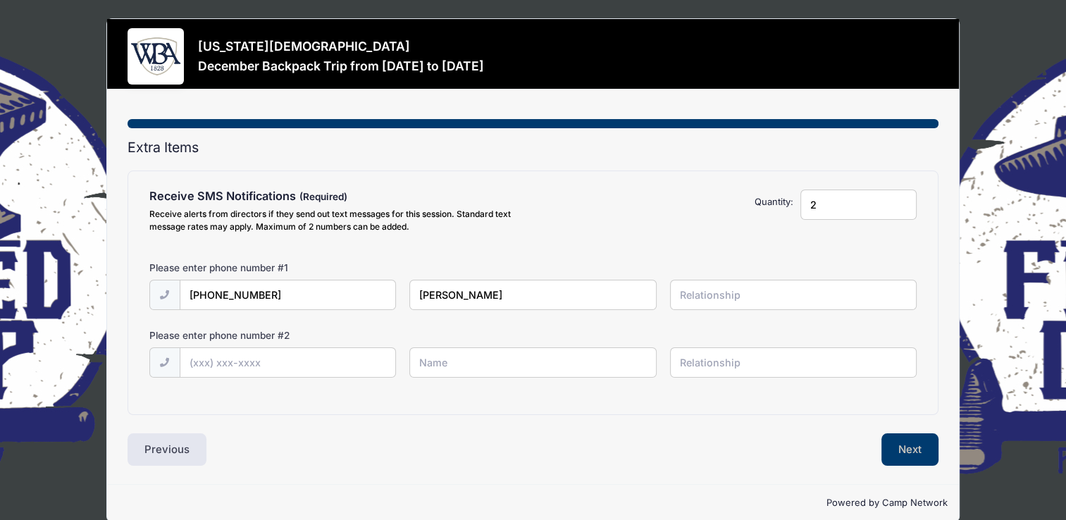
type input "Lura Ware"
click at [681, 299] on input "text" at bounding box center [793, 295] width 247 height 30
type input "Spouse"
click at [196, 361] on input "text" at bounding box center [287, 363] width 215 height 30
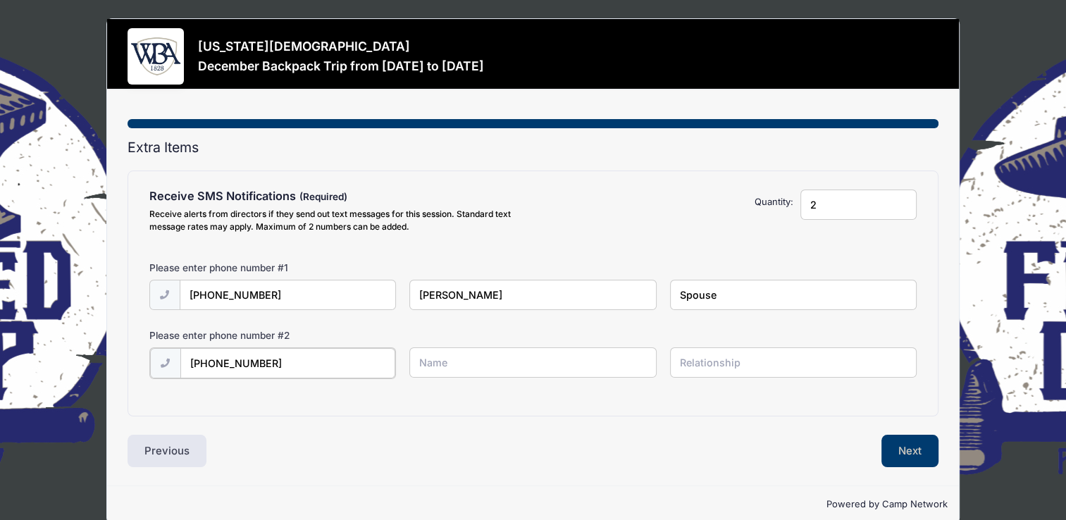
type input "(734) 850-2132"
click at [425, 359] on input "text" at bounding box center [532, 362] width 247 height 30
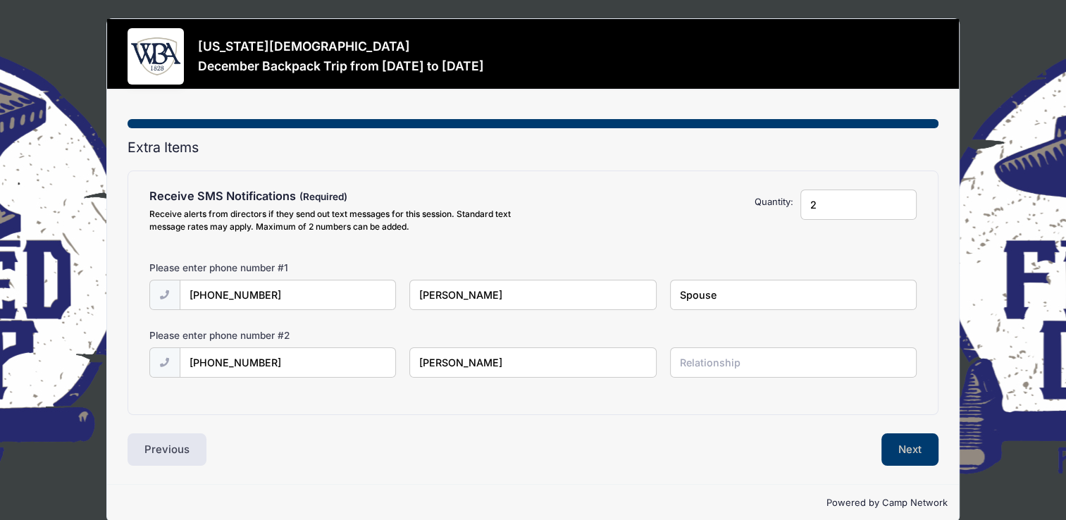
type input "Duane Ware"
click at [682, 364] on input "text" at bounding box center [793, 362] width 247 height 30
type input "Spouse"
click at [908, 448] on button "Next" at bounding box center [910, 449] width 57 height 32
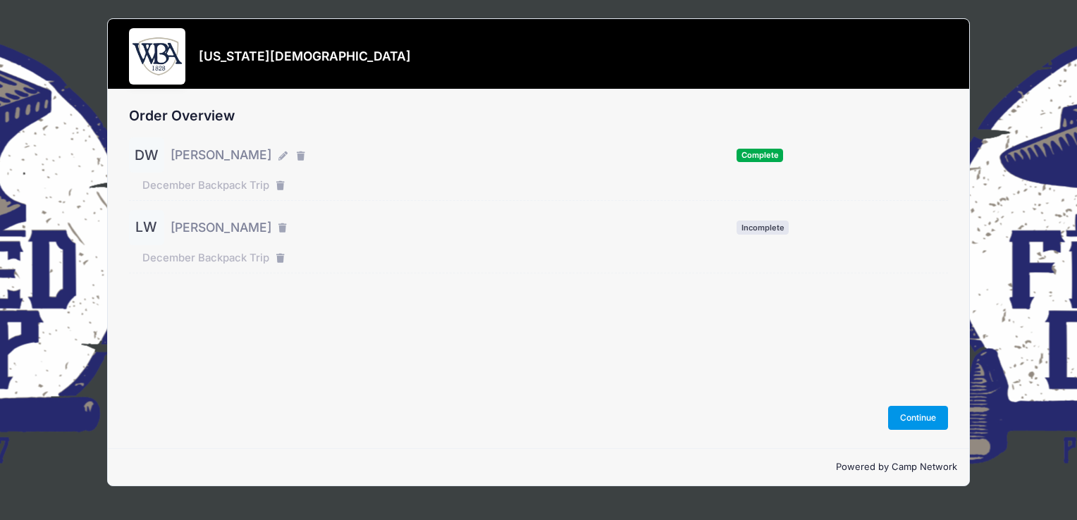
click at [925, 417] on button "Continue" at bounding box center [918, 418] width 61 height 24
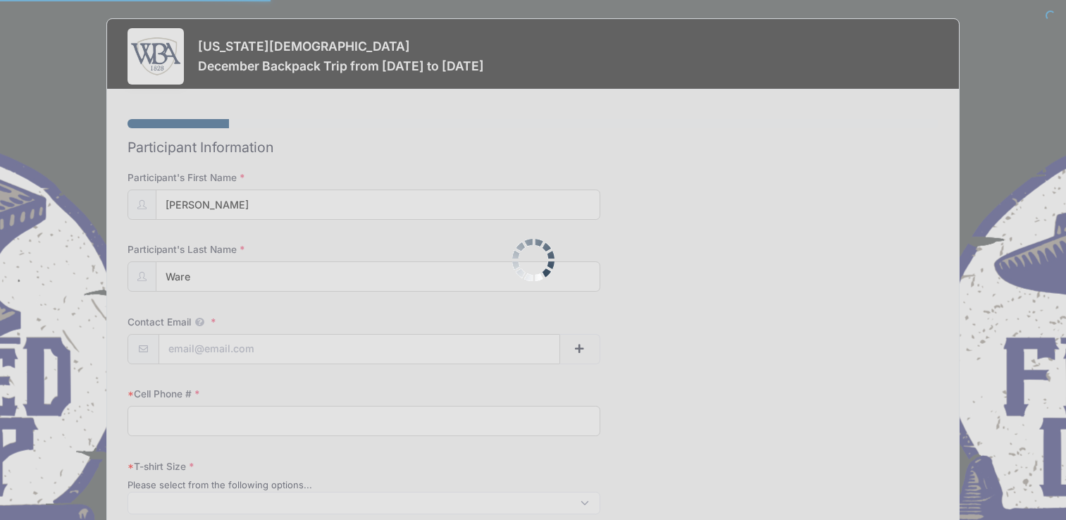
select select
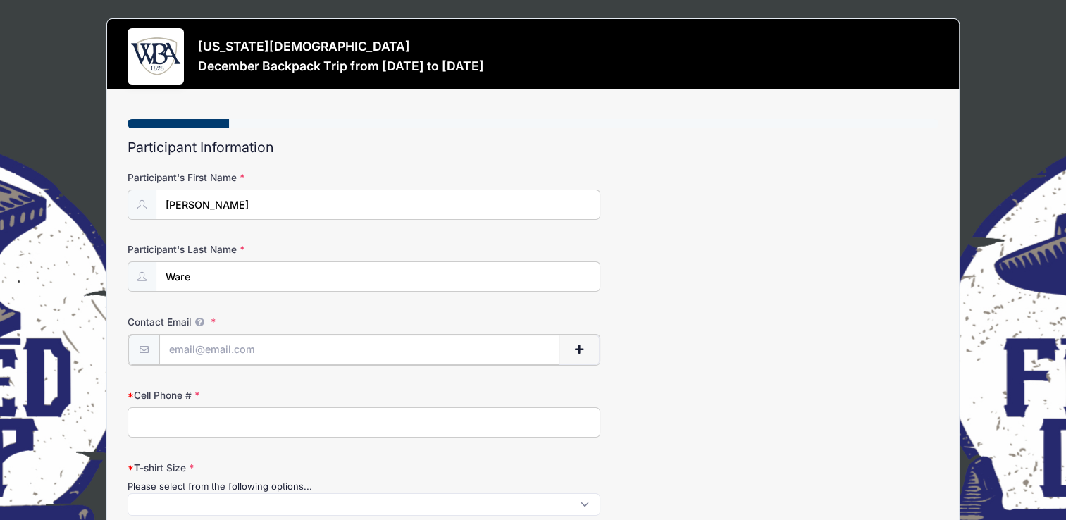
click at [171, 346] on input "Contact Email" at bounding box center [359, 350] width 401 height 30
type input "[EMAIL_ADDRESS][DOMAIN_NAME]"
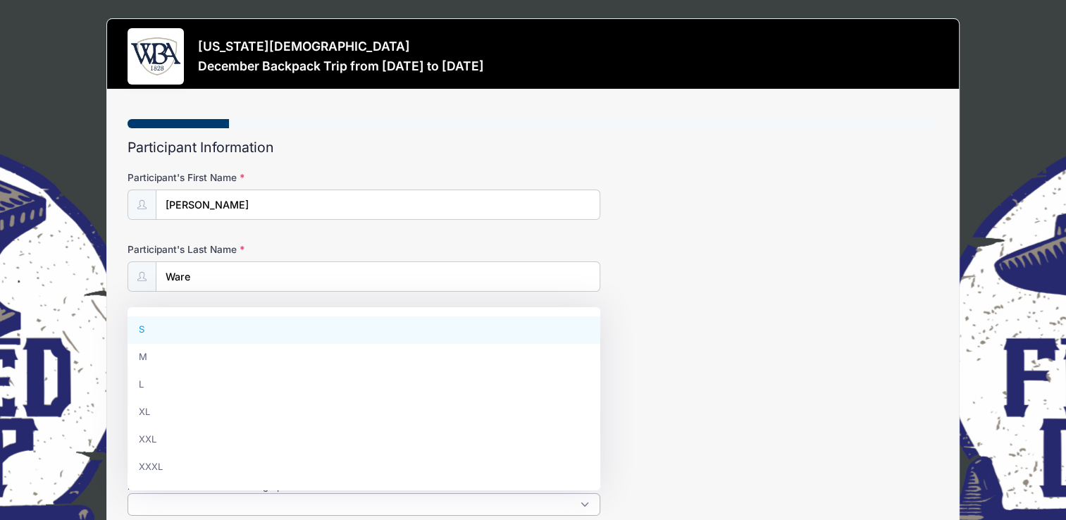
scroll to position [1, 0]
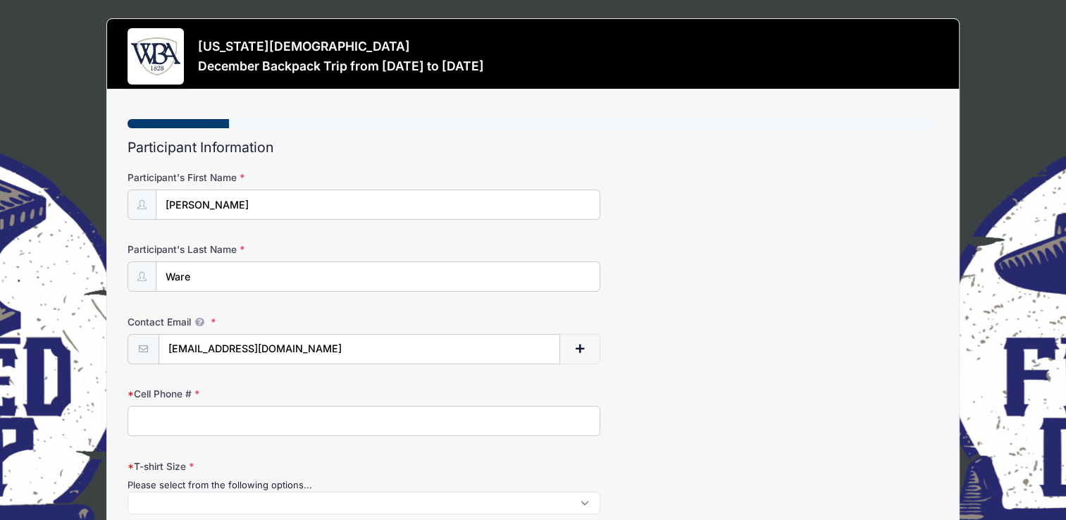
click at [757, 328] on div "Contact Email luatchley@aol.com" at bounding box center [533, 339] width 810 height 49
click at [155, 420] on input "Cell Phone #" at bounding box center [364, 421] width 473 height 30
type input "4045836531"
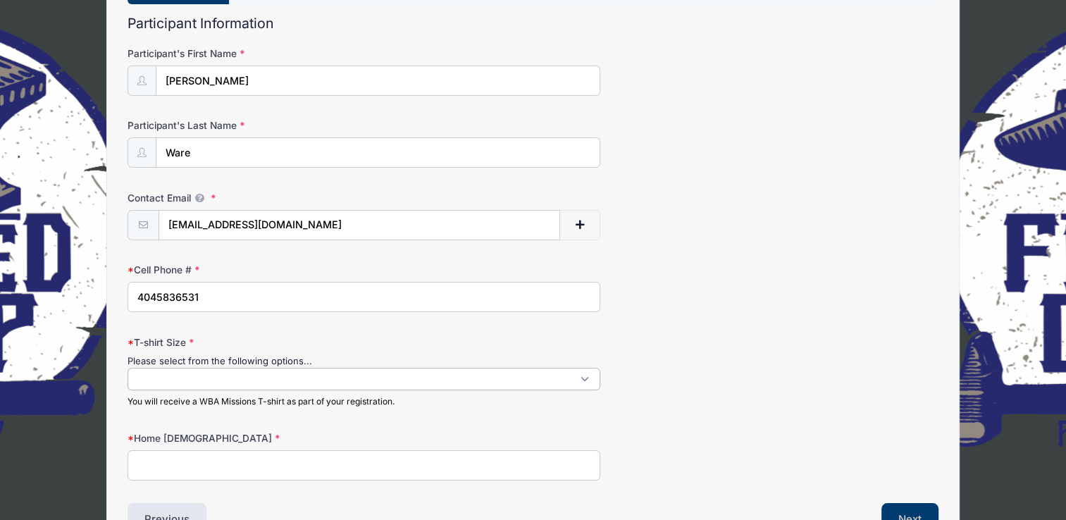
scroll to position [141, 0]
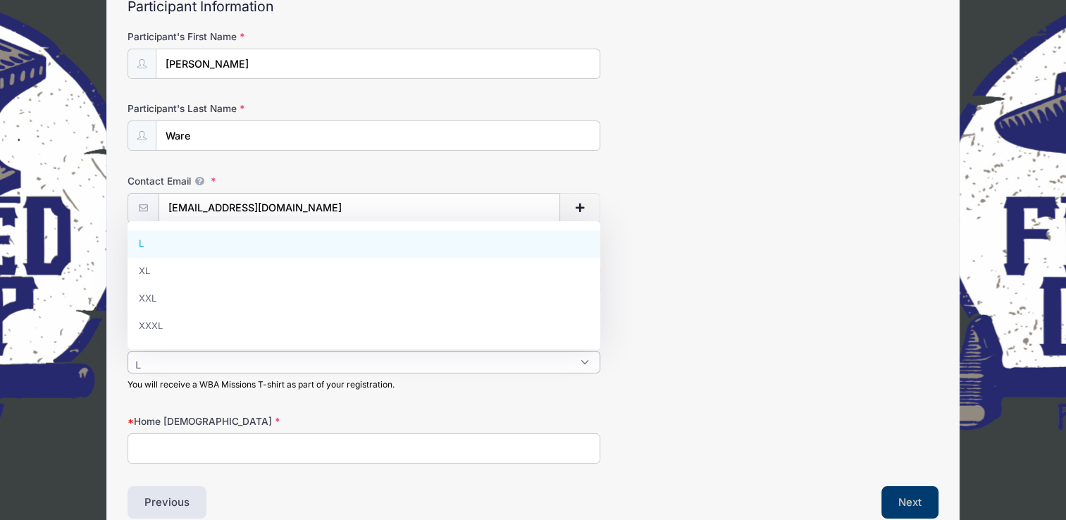
type textarea "L"
select select "L"
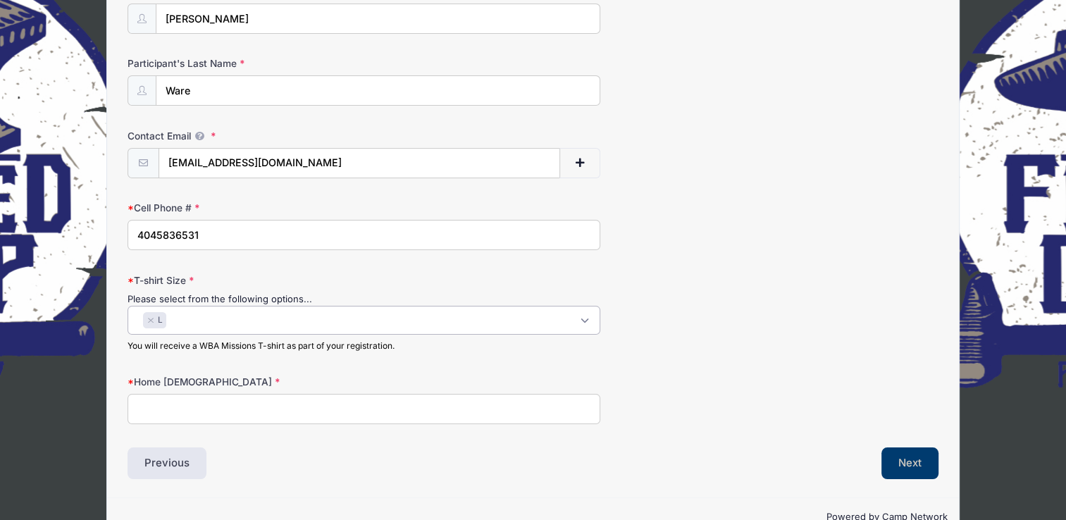
scroll to position [211, 0]
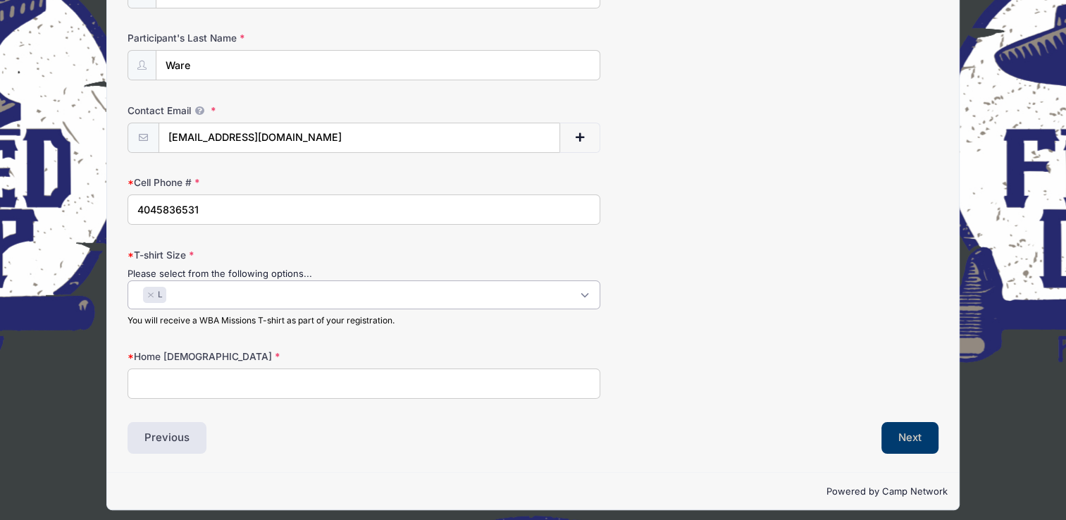
click at [146, 385] on input "Home Church" at bounding box center [364, 384] width 473 height 30
type input "Lakeside Church"
click at [903, 433] on button "Next" at bounding box center [910, 438] width 57 height 32
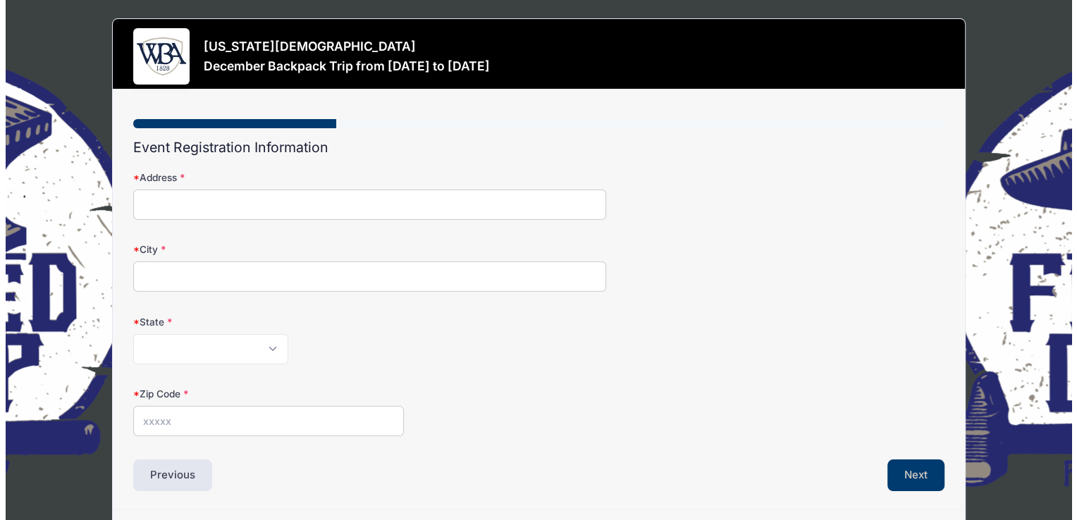
scroll to position [0, 0]
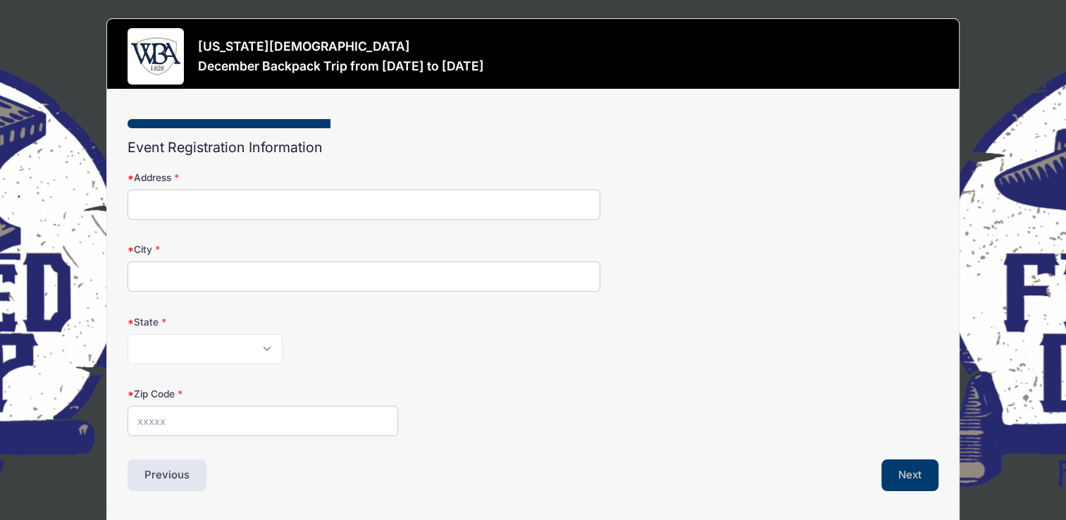
click at [178, 206] on input "Address" at bounding box center [364, 205] width 473 height 30
type input "1160 Crooked Creek Rd"
type input "Greensboro"
select select "GA"
type input "30642"
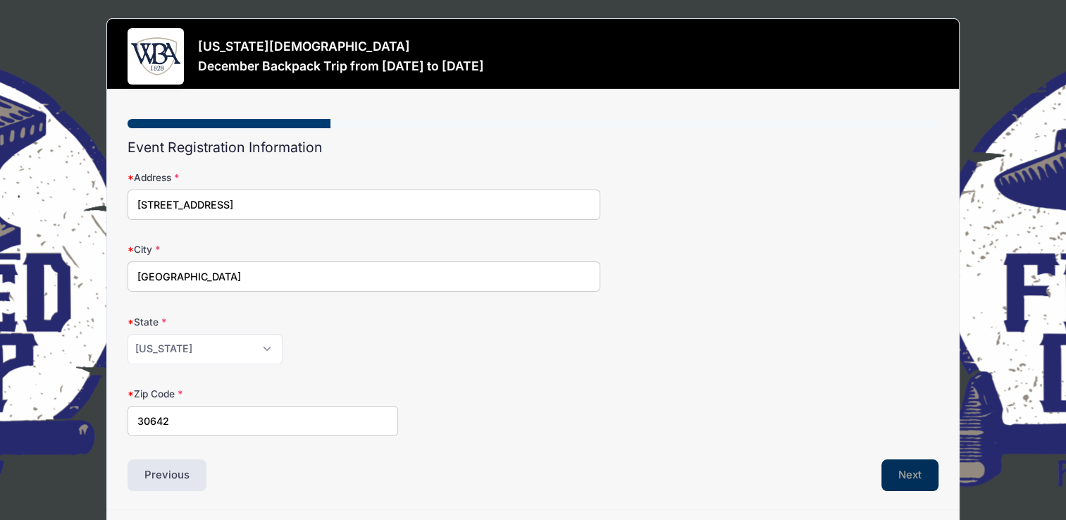
click at [910, 471] on button "Next" at bounding box center [910, 475] width 57 height 32
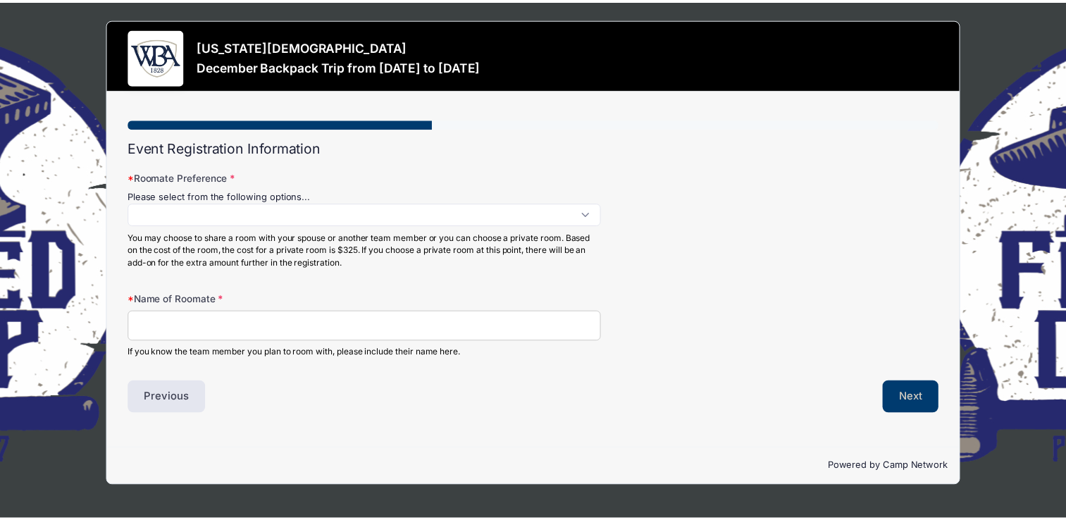
scroll to position [1, 0]
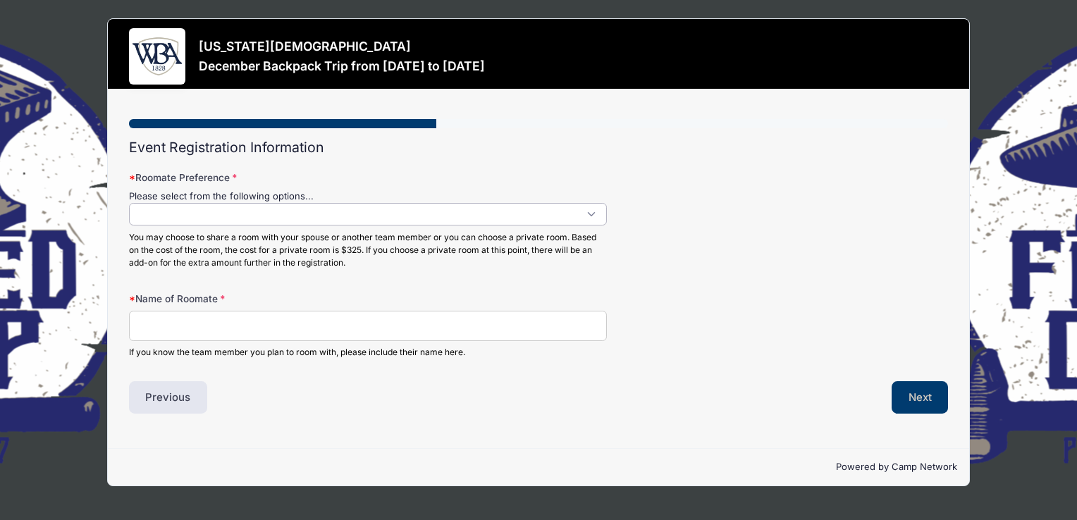
click at [588, 214] on span at bounding box center [368, 214] width 478 height 23
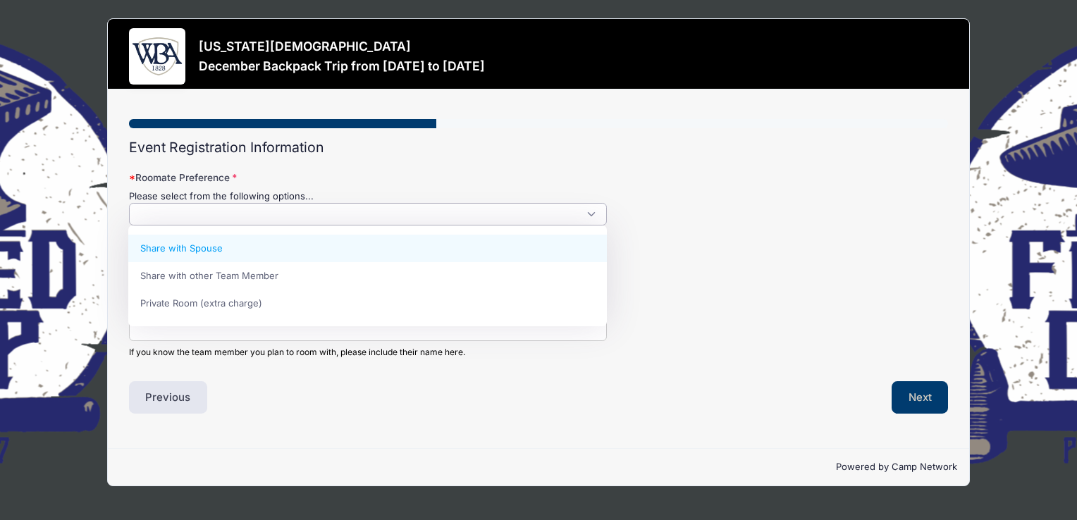
select select "Share with Spouse"
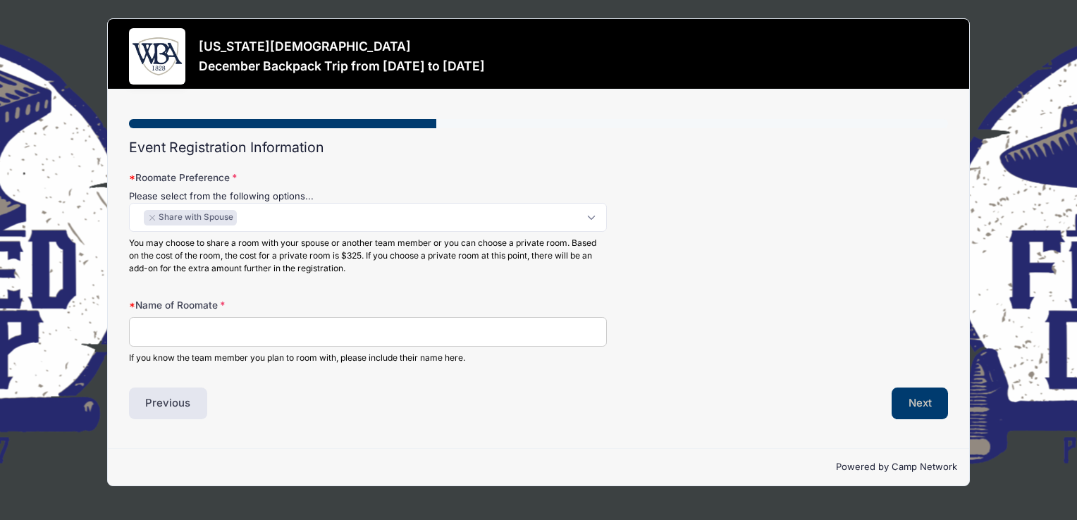
click at [144, 333] on input "Name of Roomate" at bounding box center [368, 332] width 478 height 30
type input "d"
type input "Duane Ware"
click at [915, 398] on button "Next" at bounding box center [919, 404] width 57 height 32
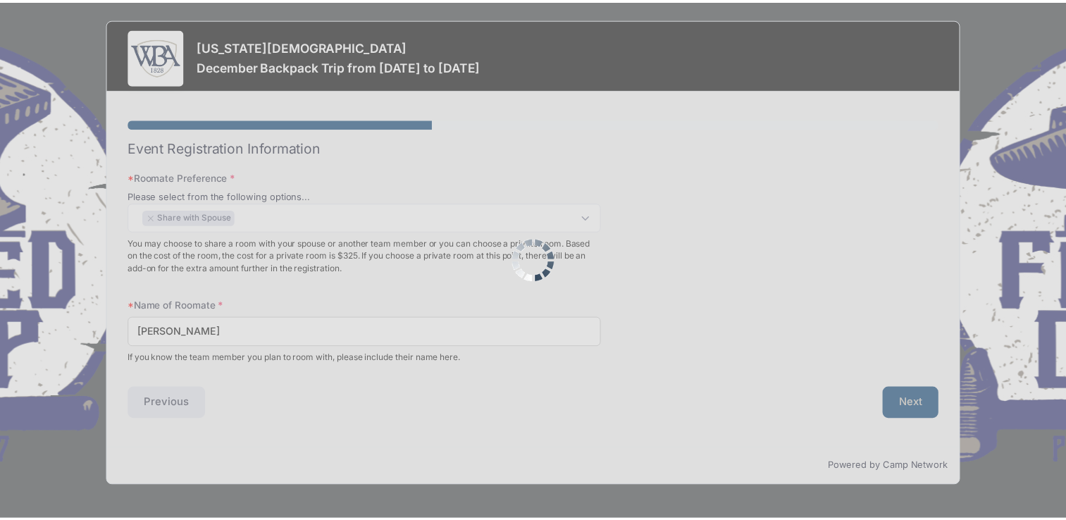
scroll to position [0, 0]
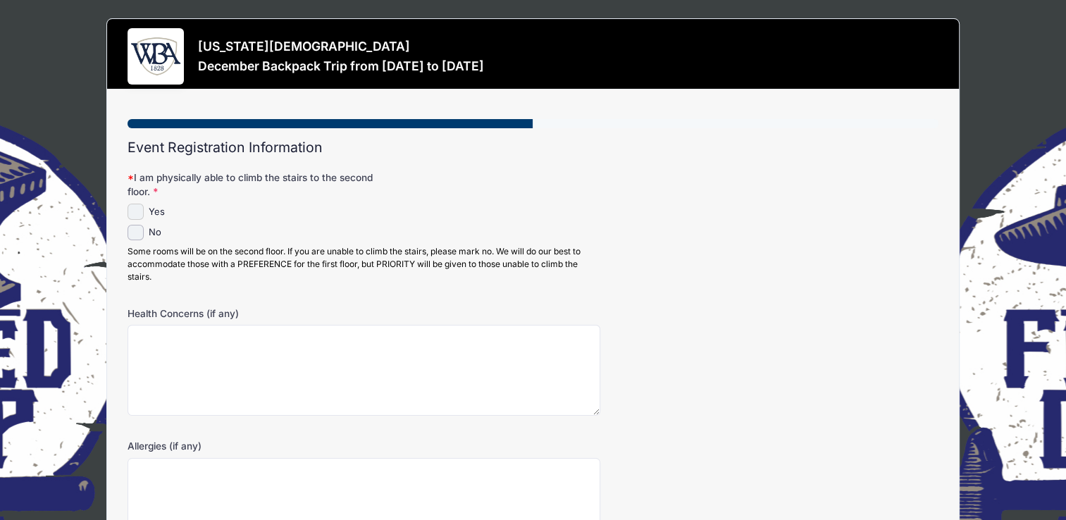
click at [138, 208] on input "Yes" at bounding box center [136, 212] width 16 height 16
checkbox input "true"
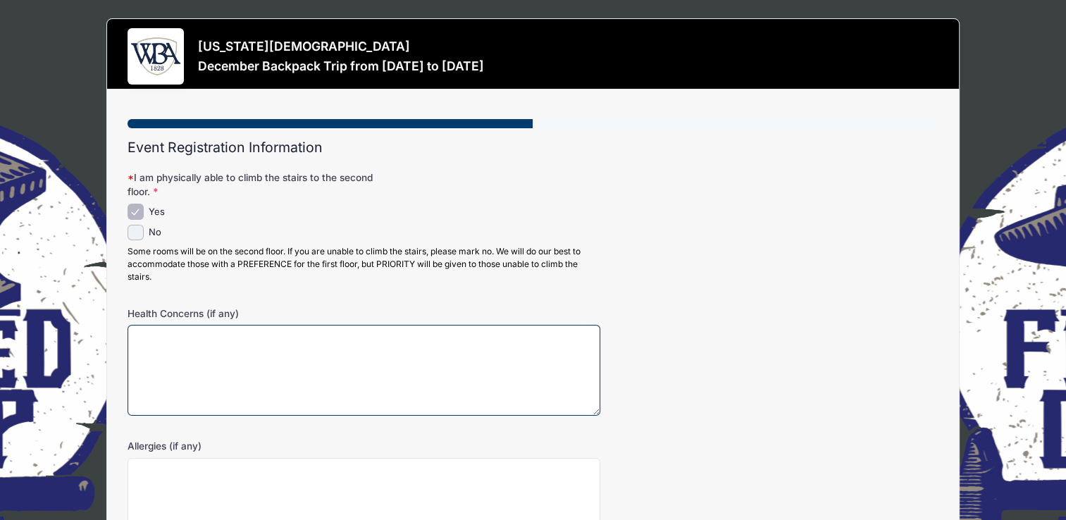
click at [160, 341] on textarea "Health Concerns (if any)" at bounding box center [364, 370] width 473 height 91
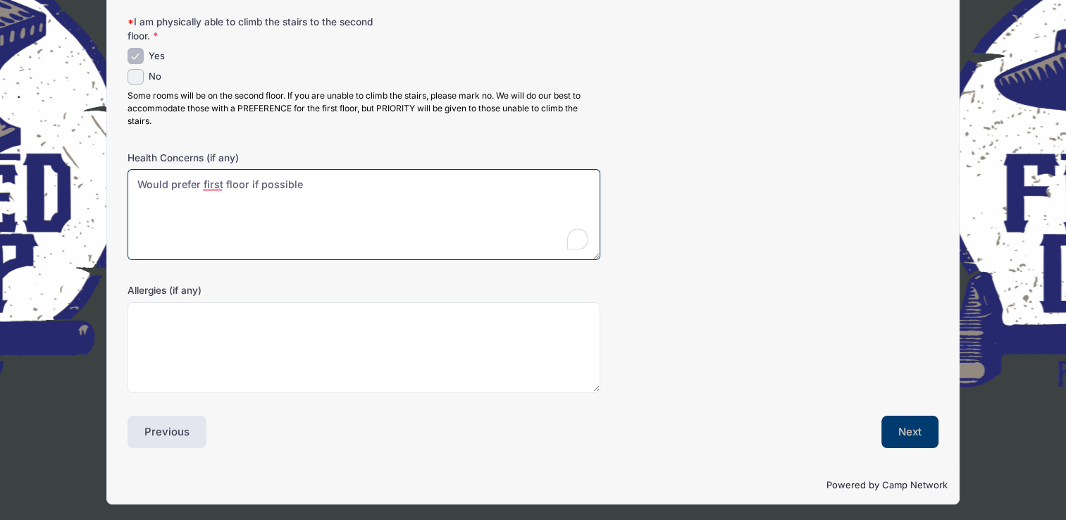
scroll to position [156, 0]
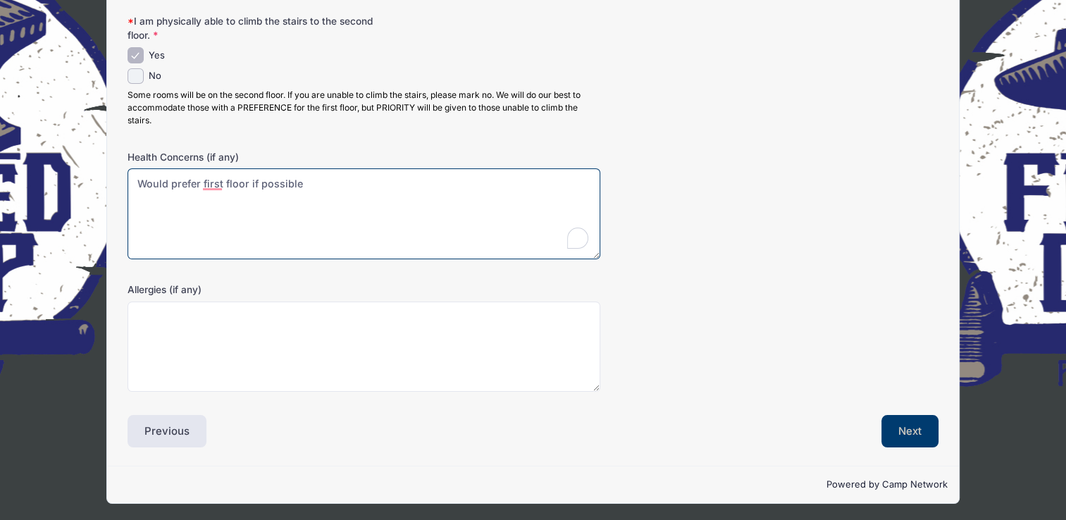
type textarea "Would prefer first floor if possible"
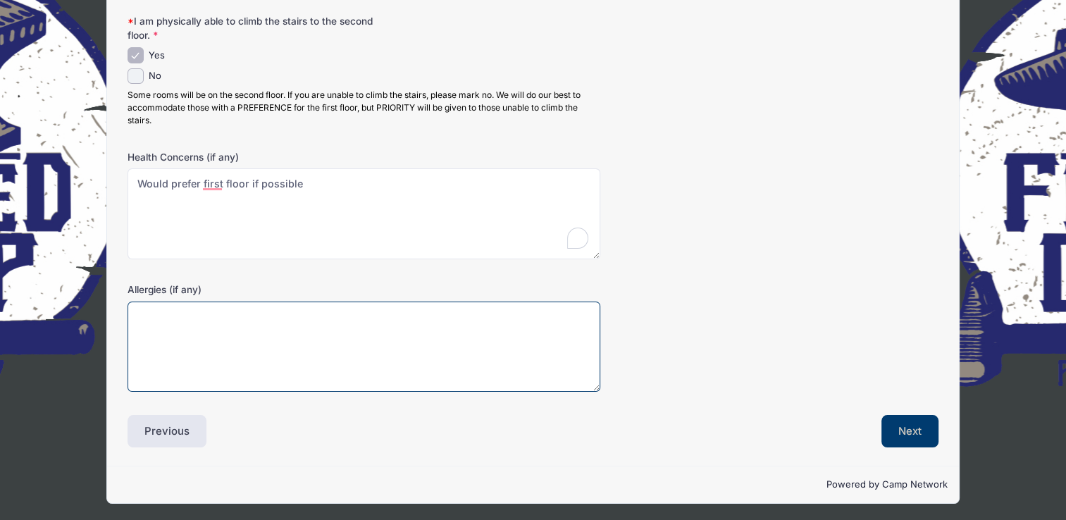
click at [152, 325] on textarea "Allergies (if any)" at bounding box center [364, 347] width 473 height 91
type textarea "Seasonal"
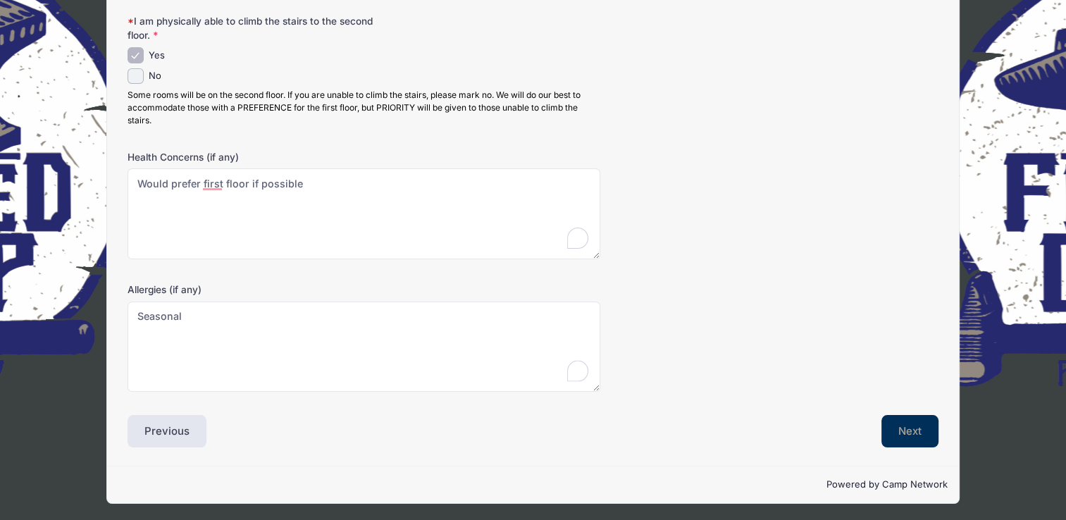
click at [910, 428] on button "Next" at bounding box center [910, 431] width 57 height 32
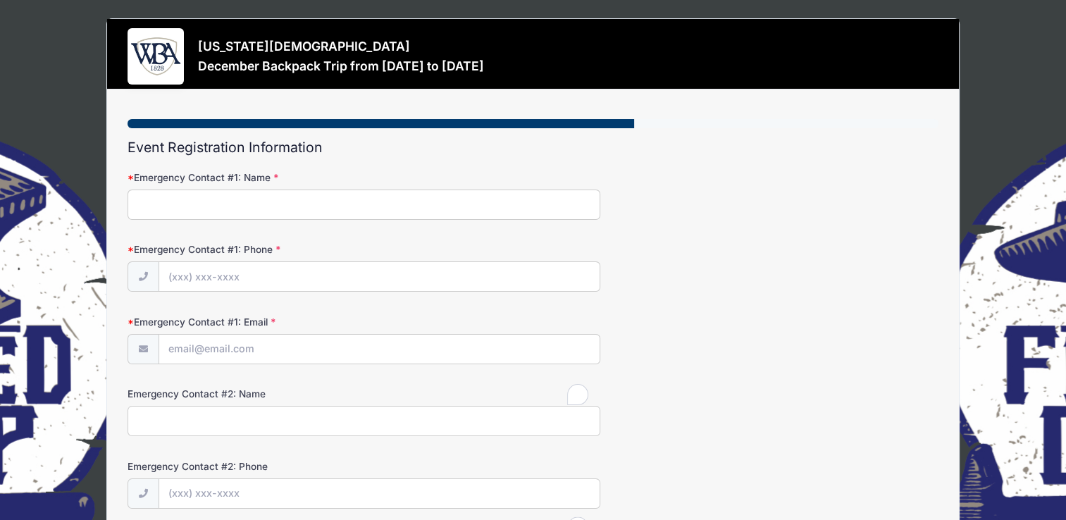
scroll to position [0, 0]
click at [144, 201] on input "Emergency Contact #1: Name" at bounding box center [364, 205] width 473 height 30
type input "Duane Ware"
click at [175, 275] on input "Emergency Contact #1: Phone" at bounding box center [379, 277] width 441 height 30
type input "(734) 850-2132"
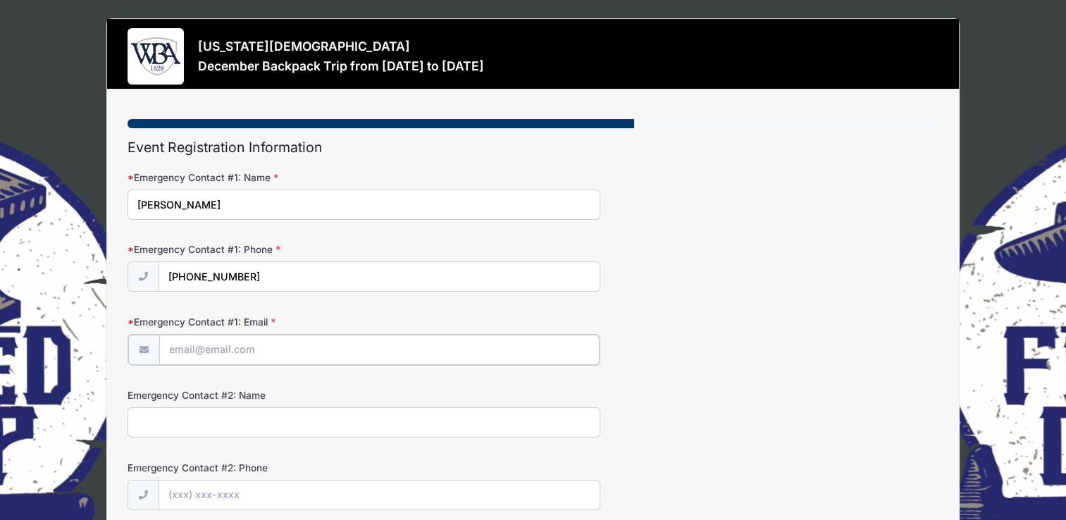
click at [172, 348] on input "Emergency Contact #1: Email" at bounding box center [379, 350] width 441 height 30
type input "[EMAIL_ADDRESS][DOMAIN_NAME]"
click at [147, 422] on input "Emergency Contact #2: Name" at bounding box center [364, 421] width 473 height 30
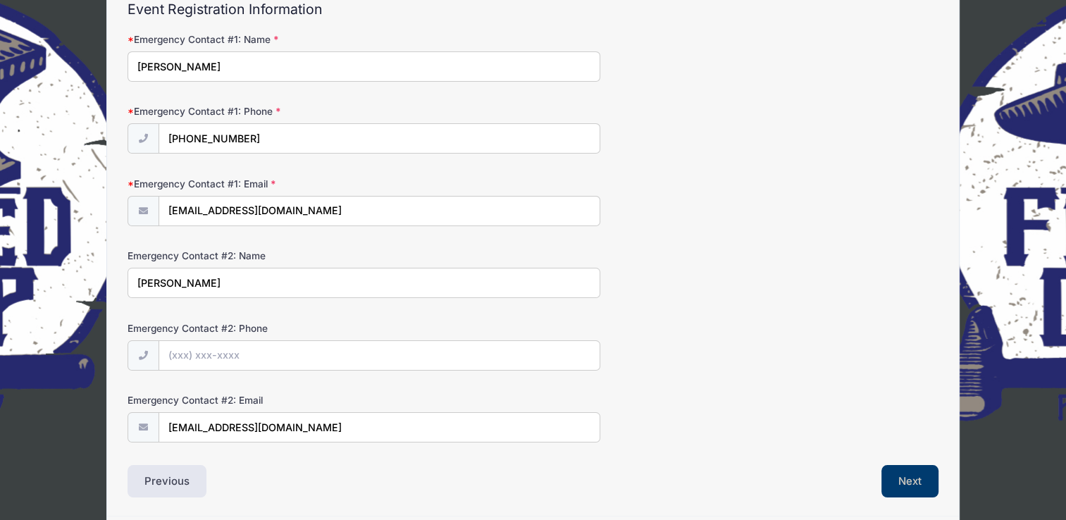
scroll to position [141, 0]
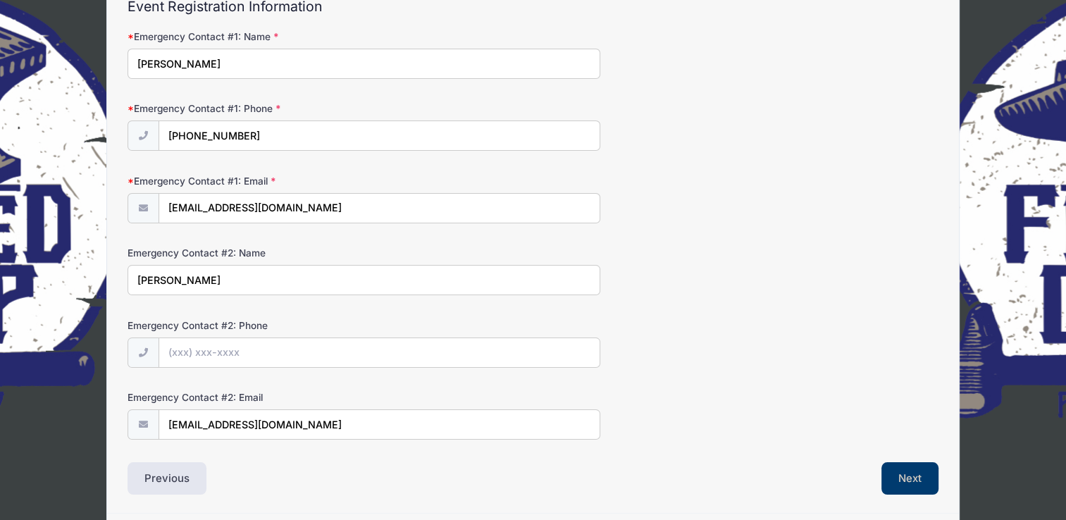
type input "Kristy O'Connor"
click at [169, 350] on input "Emergency Contact #2: Phone" at bounding box center [379, 353] width 441 height 30
type input "(404) 693-7845"
drag, startPoint x: 168, startPoint y: 421, endPoint x: 353, endPoint y: 420, distance: 185.3
click at [353, 420] on input "[EMAIL_ADDRESS][DOMAIN_NAME]" at bounding box center [379, 425] width 441 height 30
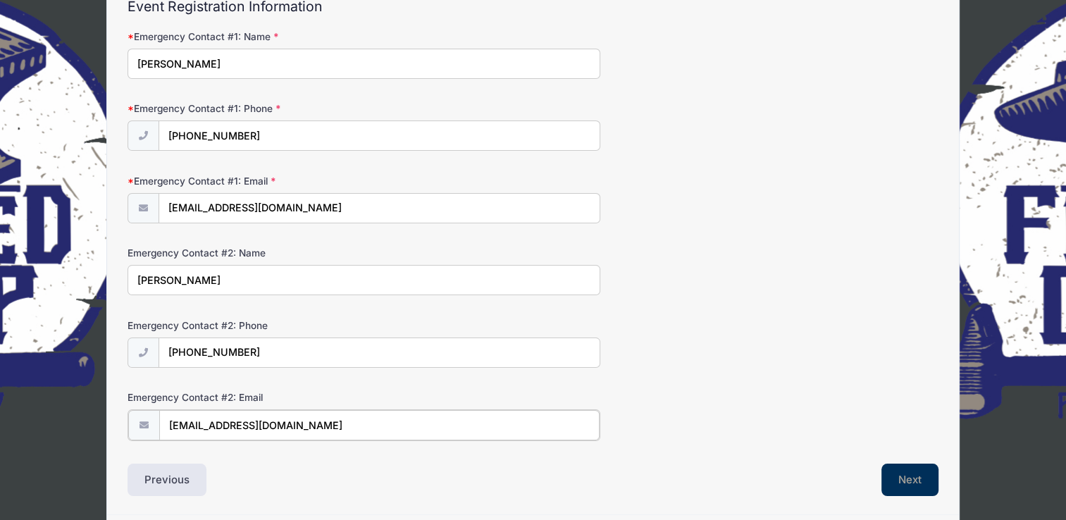
type input "kristyosborneoconnor@gmail.com"
click at [907, 469] on button "Next" at bounding box center [910, 478] width 57 height 32
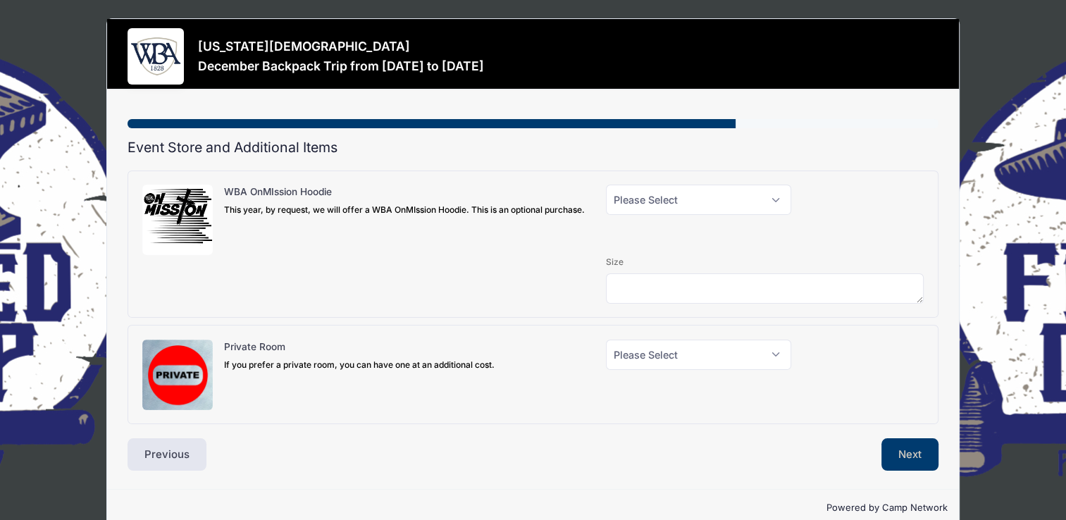
scroll to position [0, 0]
click at [774, 196] on select "Please Select Yes (+$40.00) No" at bounding box center [698, 200] width 185 height 30
select select "0"
click at [606, 185] on select "Please Select Yes (+$40.00) No" at bounding box center [698, 200] width 185 height 30
click at [776, 352] on select "Please Select Yes (+$150.00) No" at bounding box center [698, 355] width 185 height 30
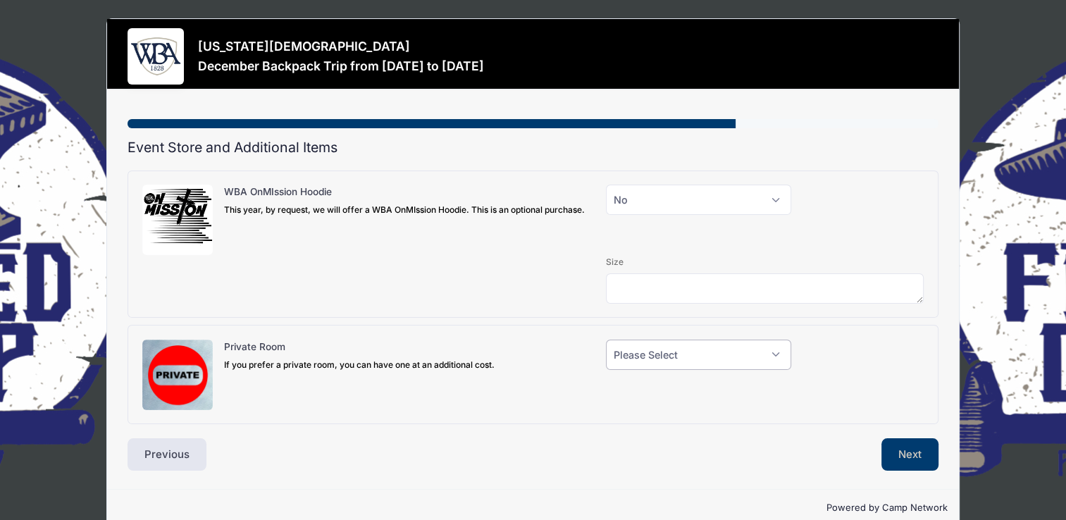
select select "0"
click at [606, 340] on select "Please Select Yes (+$150.00) No" at bounding box center [698, 355] width 185 height 30
click at [891, 452] on button "Next" at bounding box center [910, 454] width 57 height 32
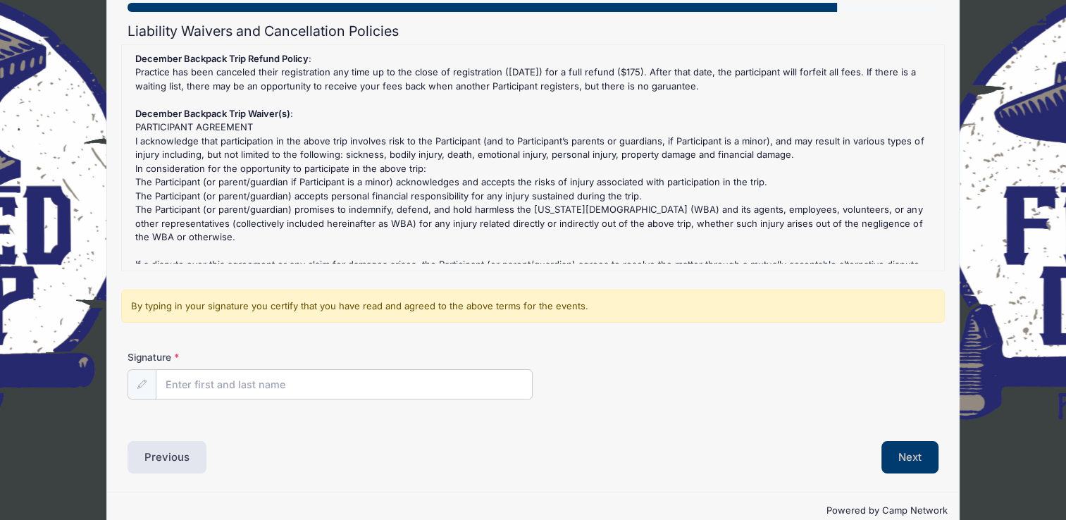
scroll to position [141, 0]
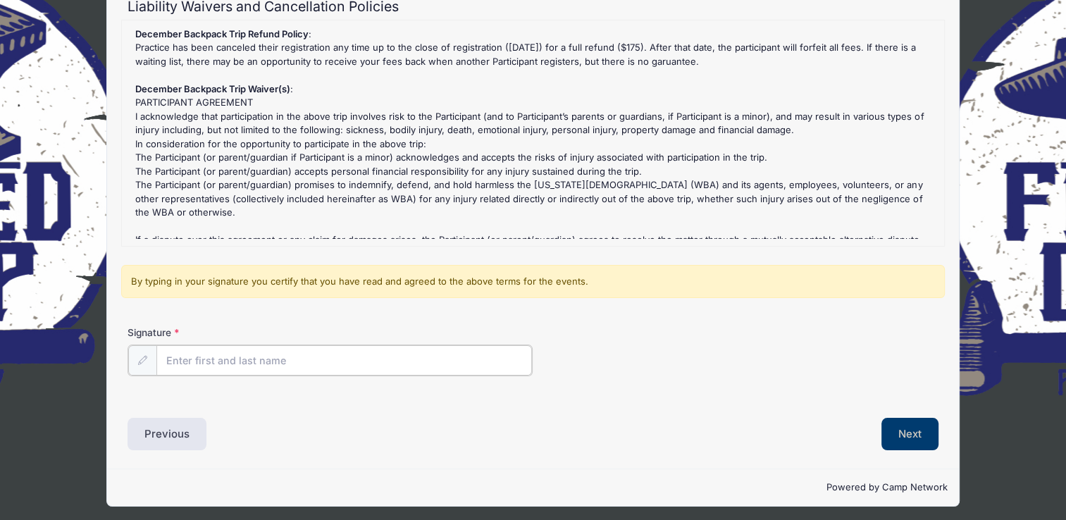
click at [165, 354] on input "Signature" at bounding box center [344, 360] width 376 height 30
type input "Lura Ware"
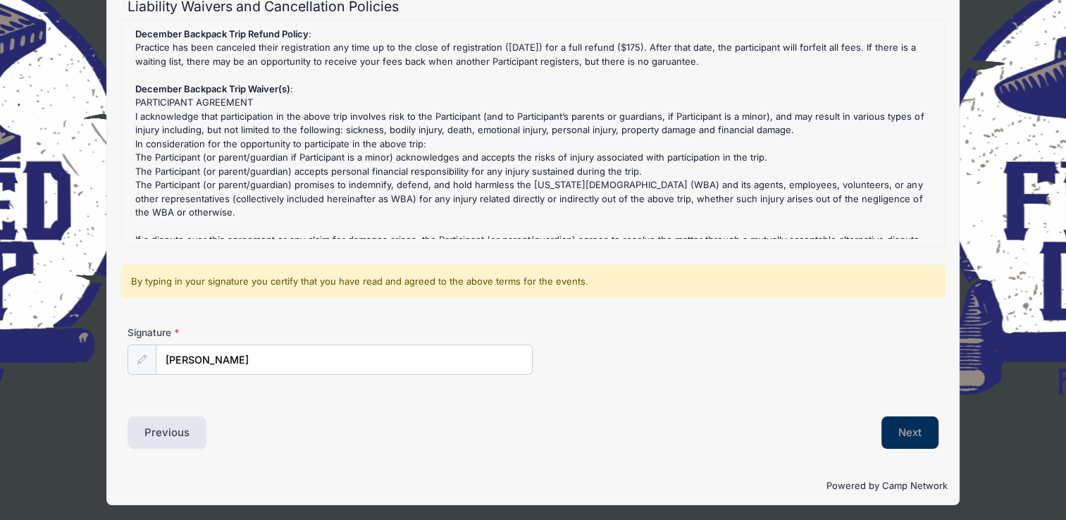
click at [910, 430] on button "Next" at bounding box center [910, 432] width 57 height 32
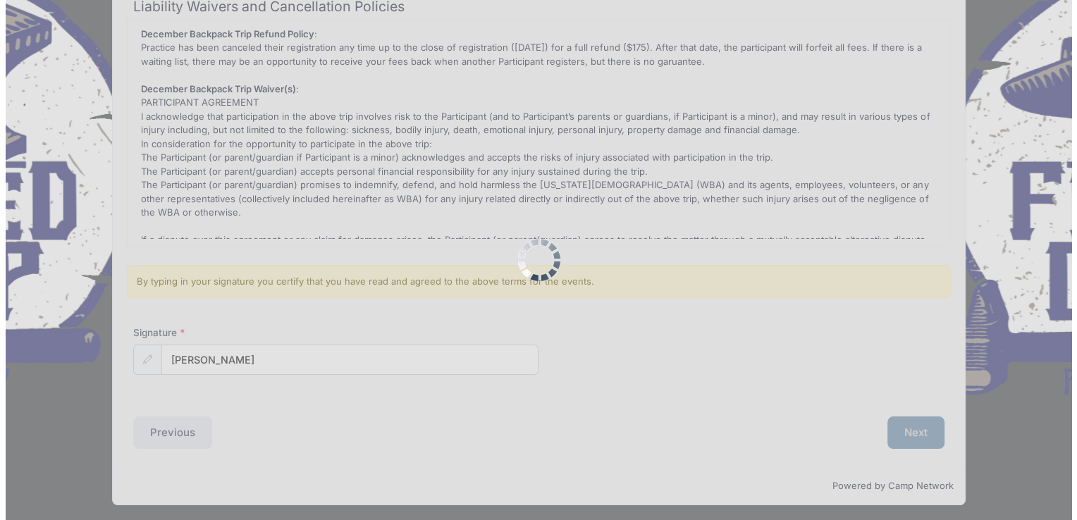
scroll to position [0, 0]
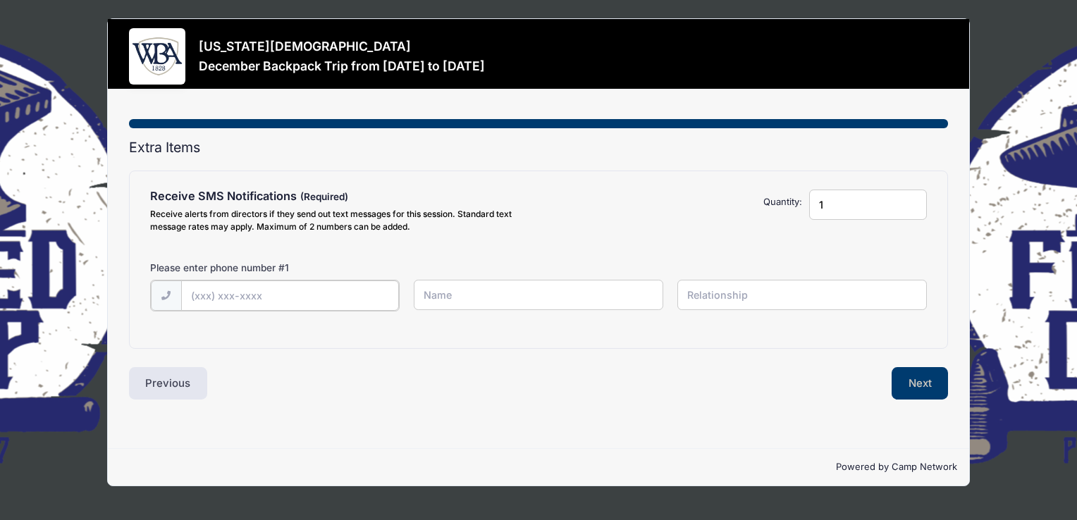
click at [193, 292] on input "text" at bounding box center [290, 295] width 218 height 30
type input "(404) 583-6531"
click at [429, 295] on input "text" at bounding box center [538, 295] width 249 height 30
type input "Lura Ware"
click at [693, 295] on input "text" at bounding box center [801, 295] width 249 height 30
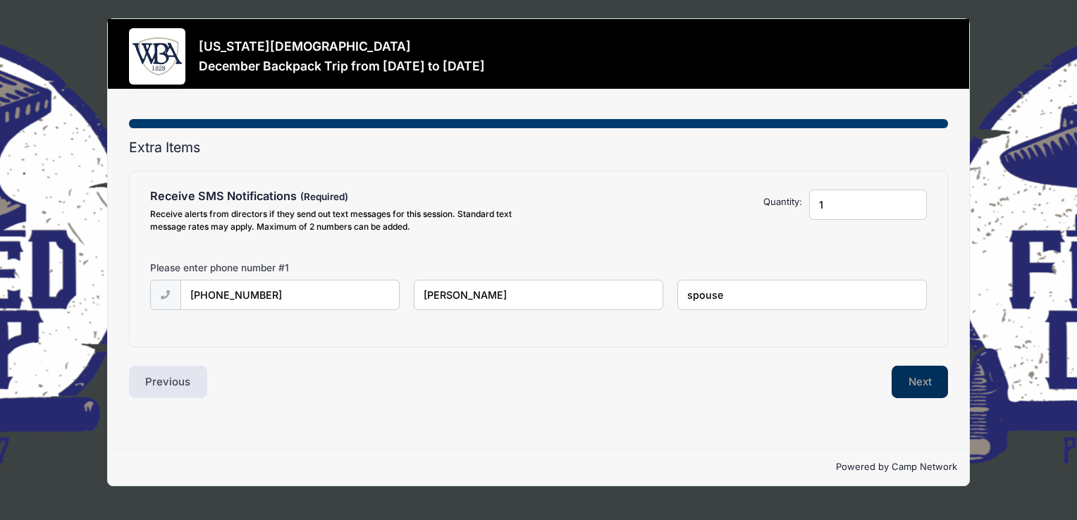
type input "spouse"
click at [920, 380] on button "Next" at bounding box center [919, 382] width 57 height 32
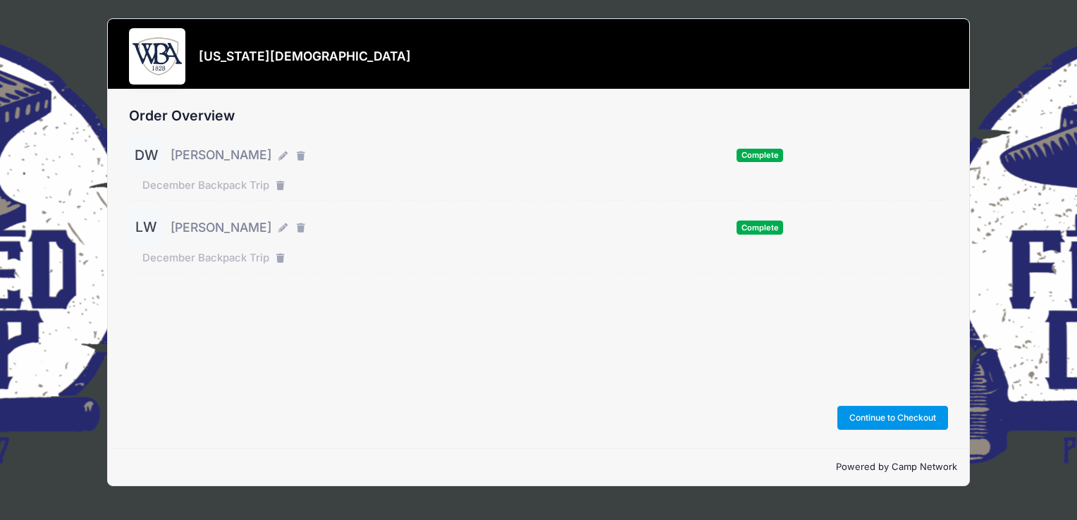
click at [878, 417] on button "Continue to Checkout" at bounding box center [892, 418] width 111 height 24
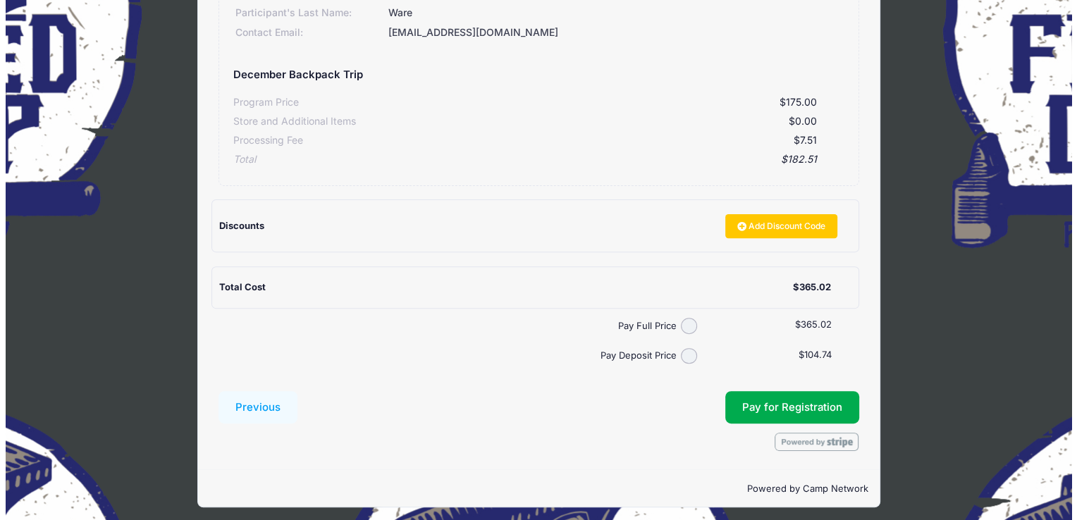
scroll to position [441, 0]
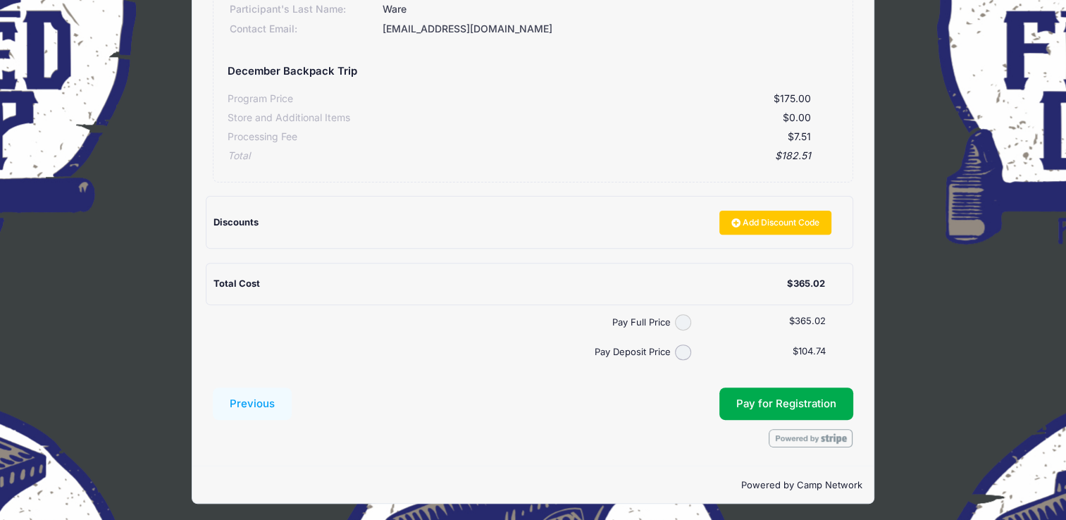
click at [685, 320] on input "Pay Full Price" at bounding box center [683, 322] width 16 height 16
radio input "true"
click at [779, 400] on button "Pay for Registration" at bounding box center [786, 404] width 134 height 32
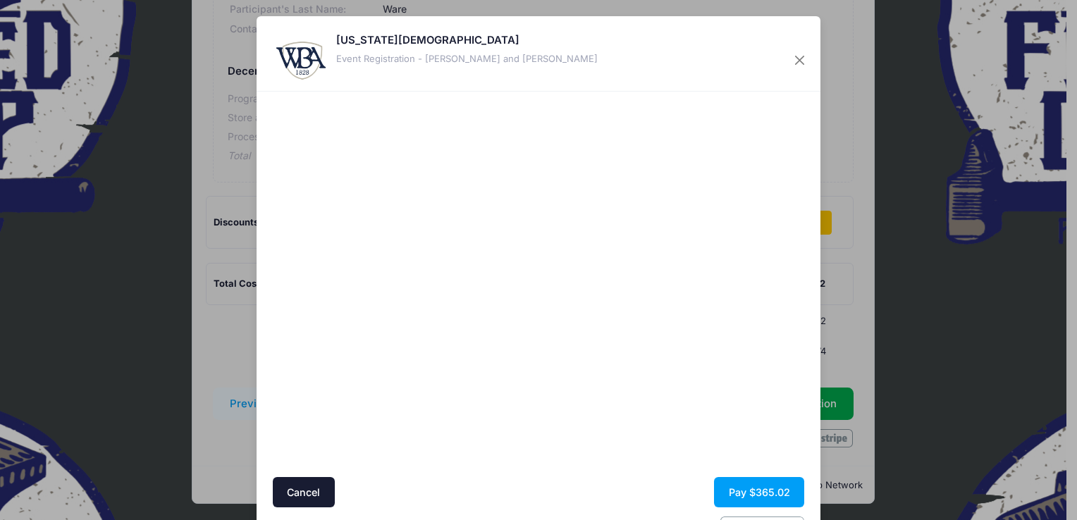
scroll to position [46, 0]
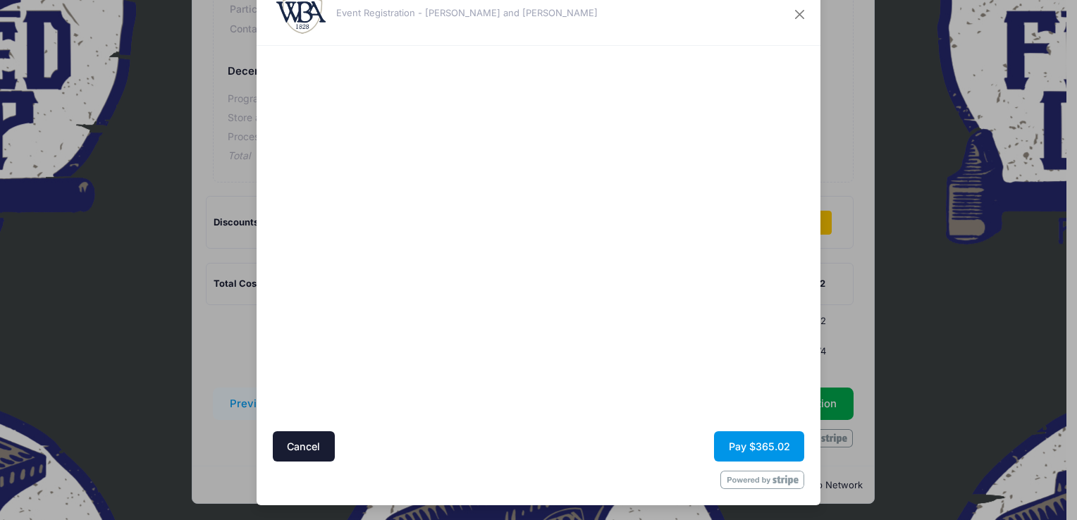
click at [755, 447] on button "Pay $365.02" at bounding box center [759, 446] width 90 height 30
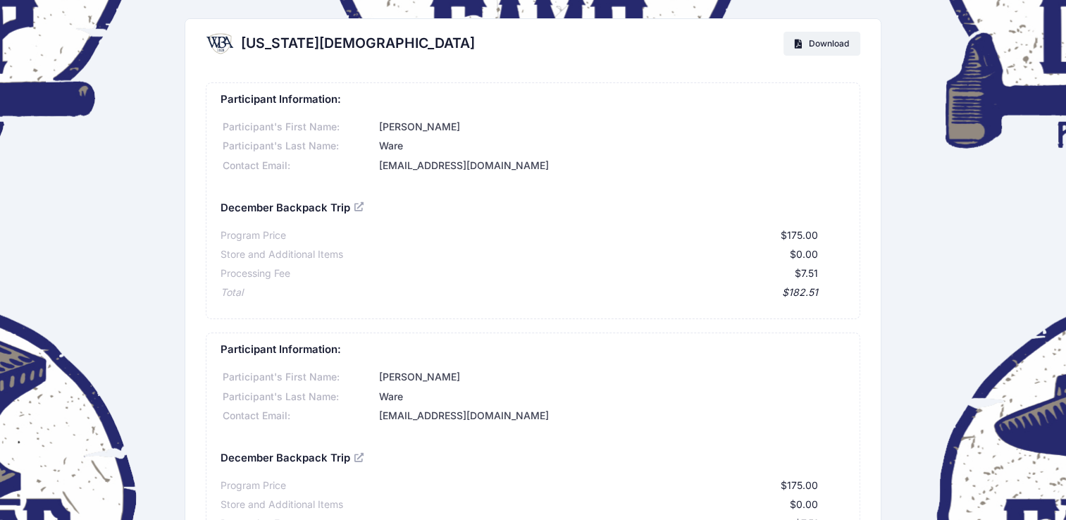
drag, startPoint x: 634, startPoint y: 157, endPoint x: 621, endPoint y: 159, distance: 13.5
